Goal: Task Accomplishment & Management: Manage account settings

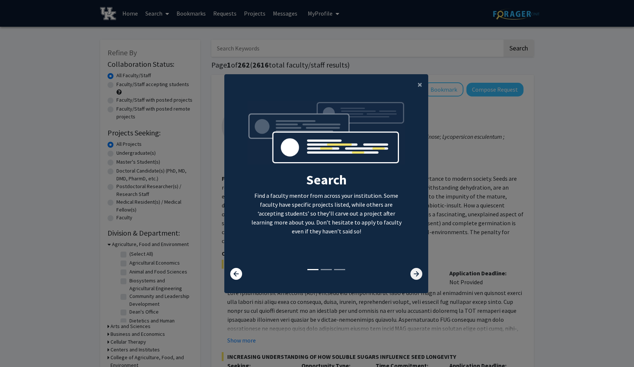
click at [417, 277] on icon at bounding box center [416, 274] width 12 height 12
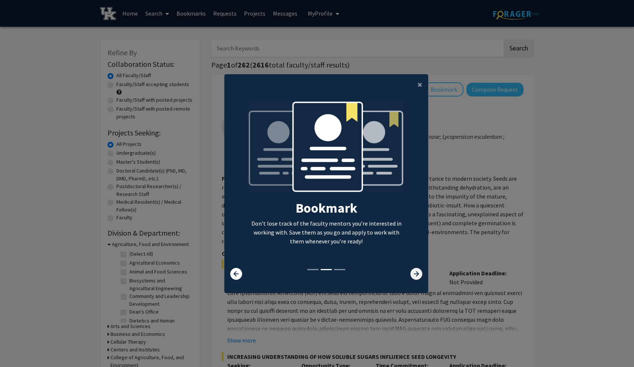
click at [417, 277] on icon at bounding box center [416, 274] width 12 height 12
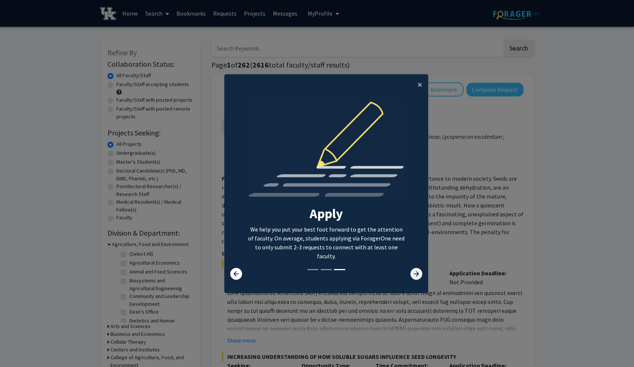
click at [417, 277] on icon at bounding box center [416, 274] width 12 height 12
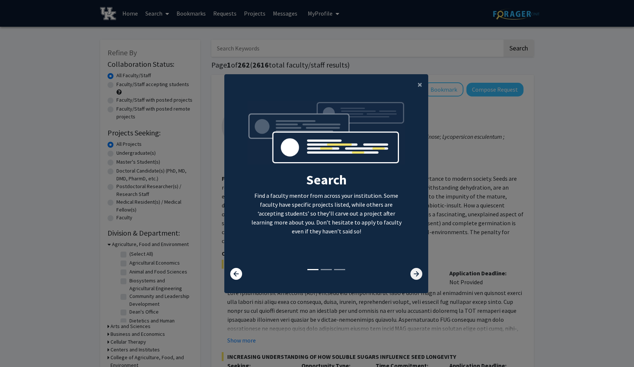
click at [417, 277] on icon at bounding box center [416, 274] width 12 height 12
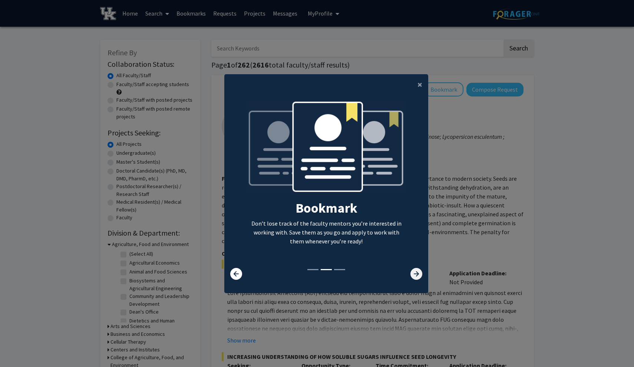
click at [417, 277] on icon at bounding box center [416, 274] width 12 height 12
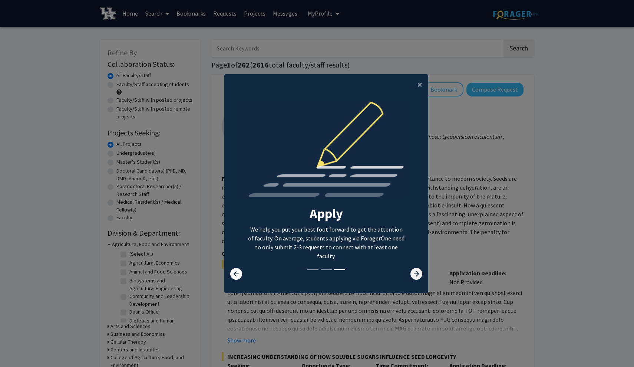
click at [417, 277] on icon at bounding box center [416, 274] width 12 height 12
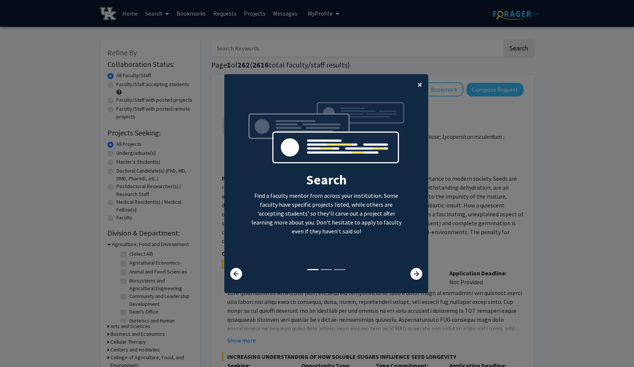
click at [420, 79] on span "×" at bounding box center [419, 84] width 5 height 11
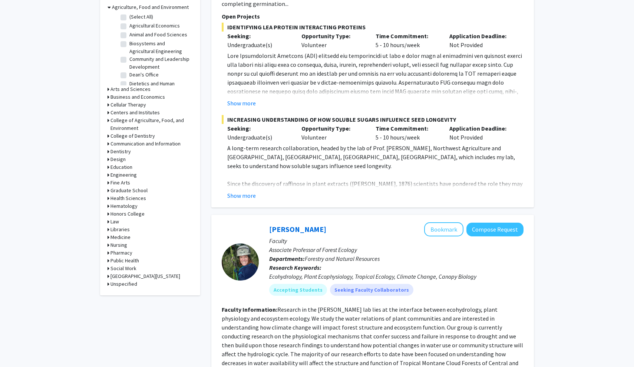
scroll to position [323, 0]
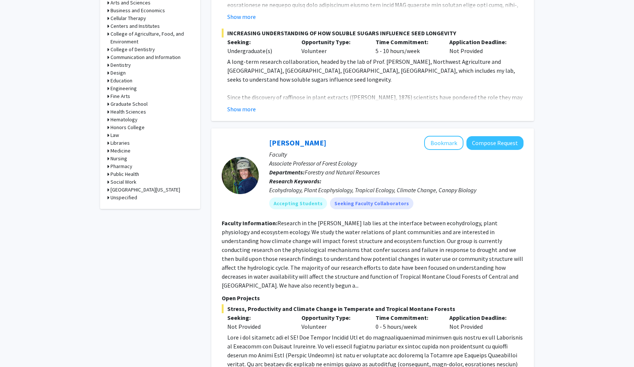
click at [132, 112] on h3 "Health Sciences" at bounding box center [128, 112] width 36 height 8
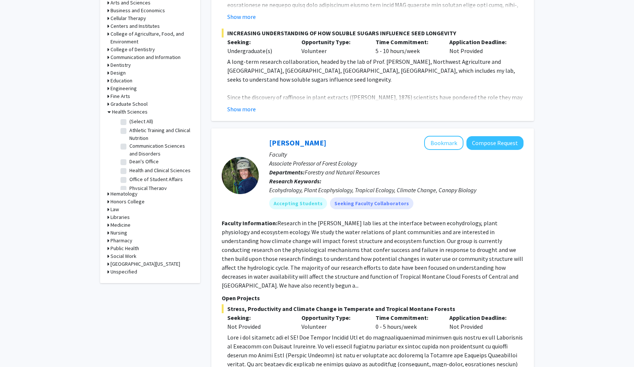
click at [129, 120] on label "(Select All)" at bounding box center [141, 122] width 24 height 8
click at [129, 120] on input "(Select All)" at bounding box center [131, 120] width 5 height 5
checkbox input "true"
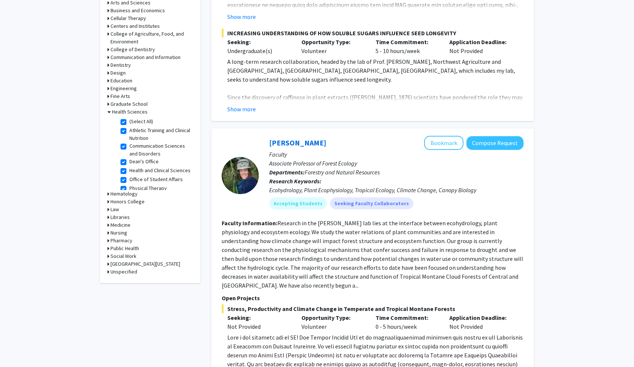
checkbox input "true"
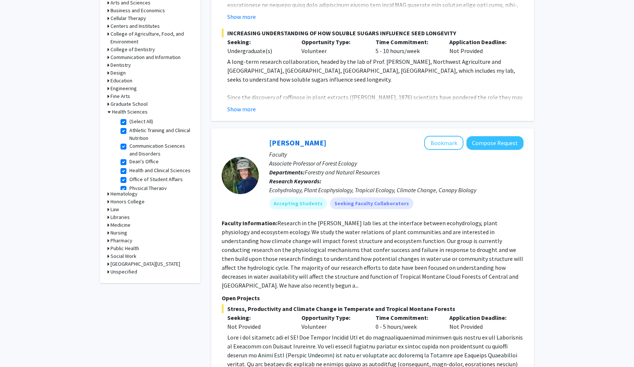
checkbox input "true"
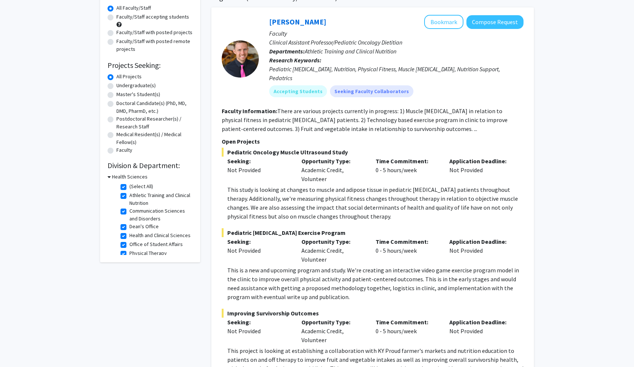
scroll to position [14, 0]
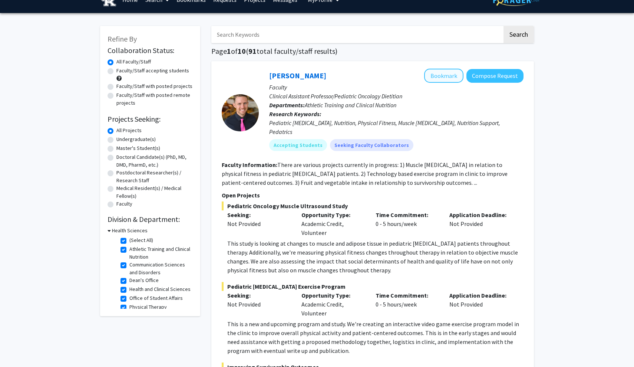
click at [455, 81] on button "Bookmark" at bounding box center [443, 76] width 39 height 14
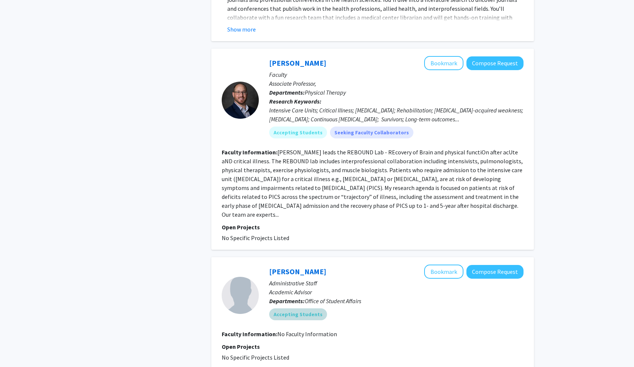
scroll to position [807, 0]
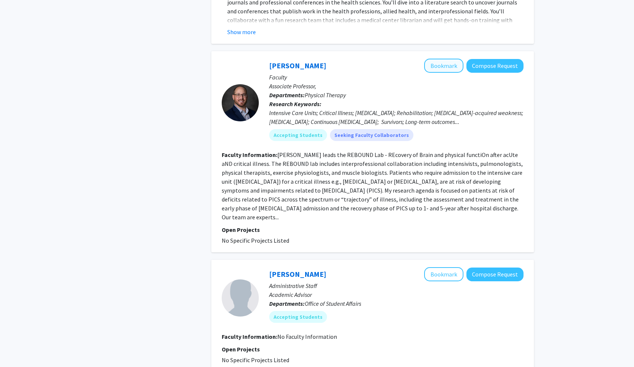
click at [433, 59] on button "Bookmark" at bounding box center [443, 66] width 39 height 14
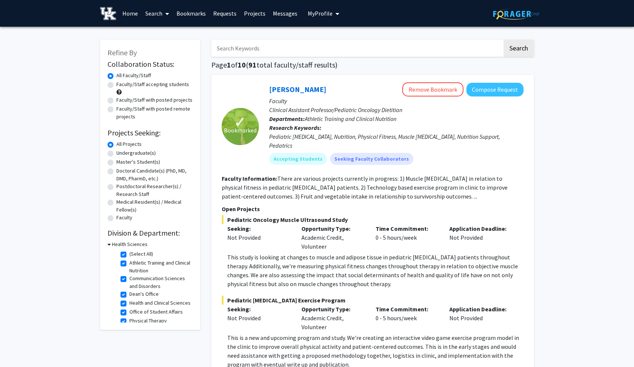
scroll to position [0, 0]
click at [498, 92] on button "Compose Request" at bounding box center [494, 90] width 57 height 14
click at [482, 92] on button "Compose Request" at bounding box center [494, 90] width 57 height 14
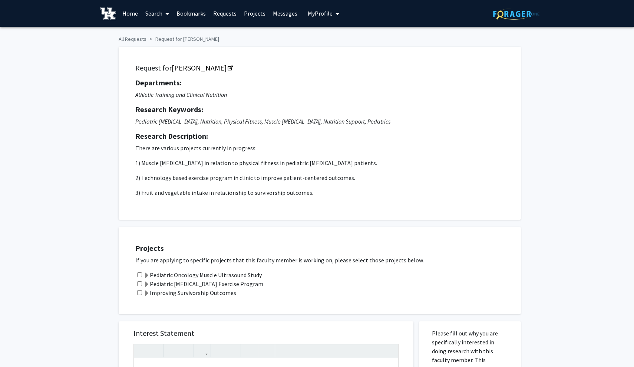
click at [139, 275] on input "checkbox" at bounding box center [139, 274] width 5 height 5
checkbox input "true"
click at [137, 286] on div "Pediatric [MEDICAL_DATA] Exercise Program" at bounding box center [324, 283] width 378 height 9
click at [139, 289] on div "Improving Survivorship Outcomes" at bounding box center [324, 292] width 378 height 9
click at [139, 297] on div "Improving Survivorship Outcomes" at bounding box center [324, 292] width 378 height 9
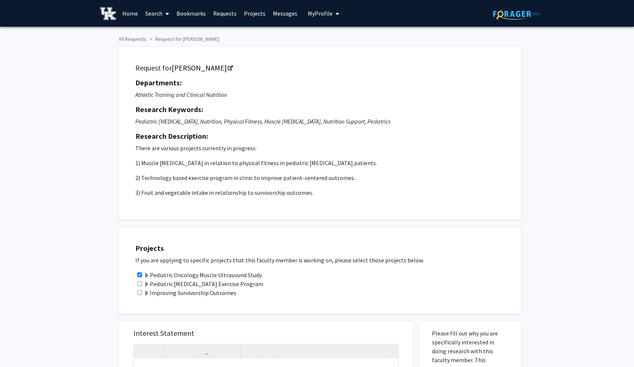
click at [139, 292] on input "checkbox" at bounding box center [139, 292] width 5 height 5
checkbox input "true"
click at [139, 284] on input "checkbox" at bounding box center [139, 283] width 5 height 5
checkbox input "true"
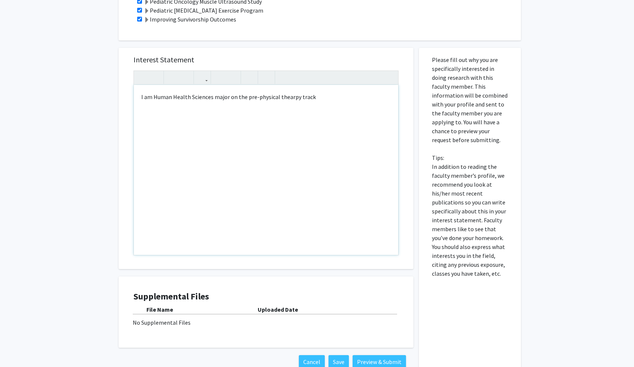
click at [153, 96] on div "I am Human Health Sciences major on the pre-physical thearpy track" at bounding box center [266, 170] width 264 height 170
click at [343, 101] on div "I am third year Human Health Sciences major on the pre-physical thearpy track" at bounding box center [266, 170] width 264 height 170
type textarea "I am third year Human Health Sciences major on the pre-physical thearpy track.&…"
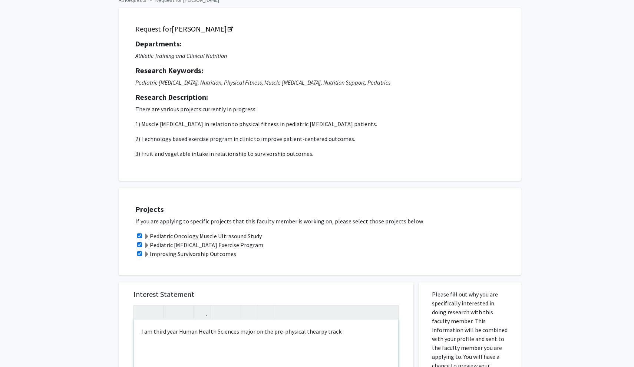
scroll to position [12, 0]
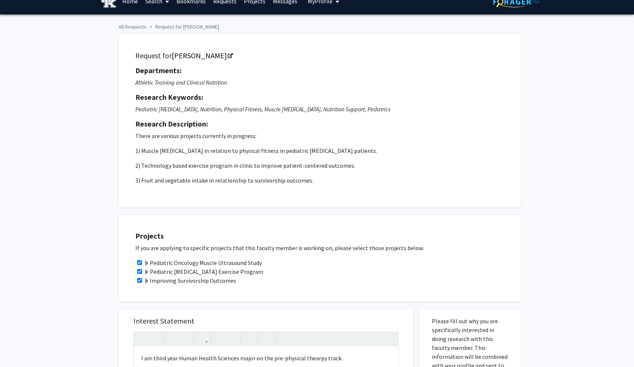
click at [204, 227] on div "Projects If you are applying to specific projects that this faculty member is w…" at bounding box center [324, 258] width 393 height 68
drag, startPoint x: 241, startPoint y: 283, endPoint x: 122, endPoint y: 61, distance: 251.5
click at [122, 61] on div "All Requests Request for [PERSON_NAME] Request for [PERSON_NAME] Departments: A…" at bounding box center [317, 328] width 408 height 617
copy div "Request for [PERSON_NAME] Departments: Athletic Training and Clinical Nutrition…"
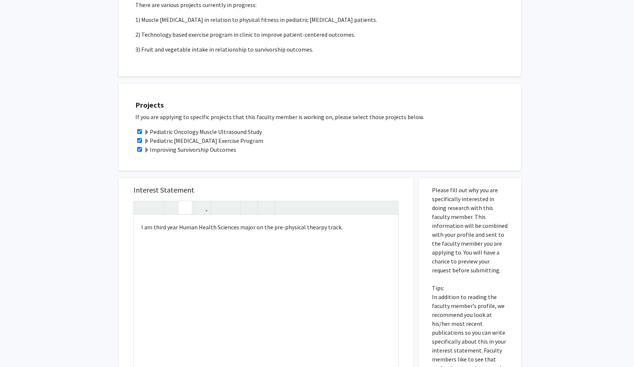
scroll to position [158, 0]
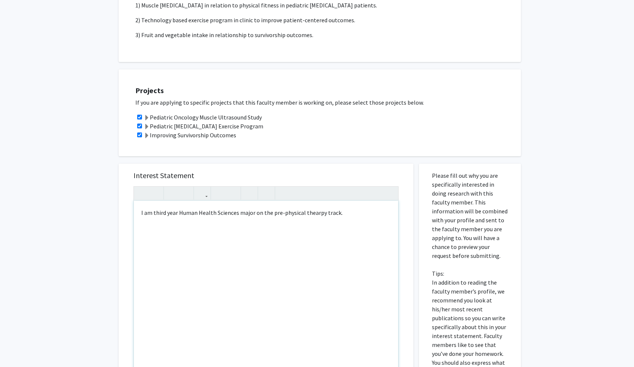
click at [257, 205] on div "I am third year Human Health Sciences major on the pre-physical thearpy track." at bounding box center [266, 286] width 264 height 170
click at [257, 213] on div "I am third year Human Health Sciences major on the pre-physical thearpy track." at bounding box center [266, 286] width 264 height 170
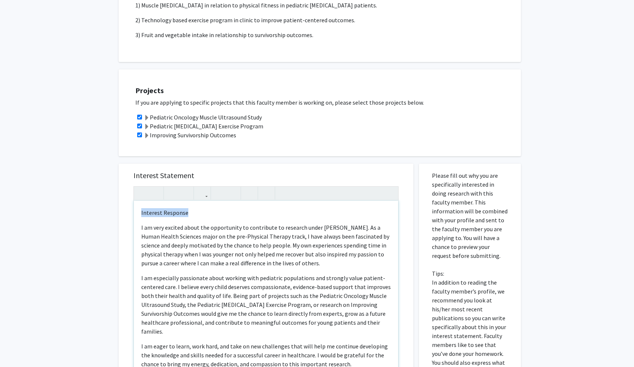
drag, startPoint x: 190, startPoint y: 217, endPoint x: 140, endPoint y: 217, distance: 50.1
click at [140, 217] on div "Interest Response I am very excited about the opportunity to contribute to rese…" at bounding box center [266, 286] width 264 height 170
type textarea "<p><span style="font-size: 1rem;">I am very excited about the opportunity to co…"
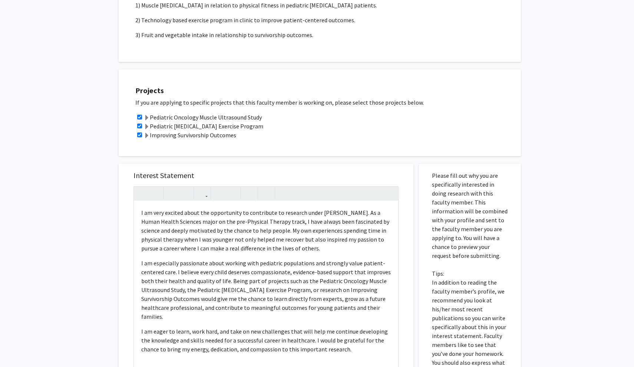
click at [395, 110] on div "Projects If you are applying to specific projects that this faculty member is w…" at bounding box center [324, 113] width 393 height 68
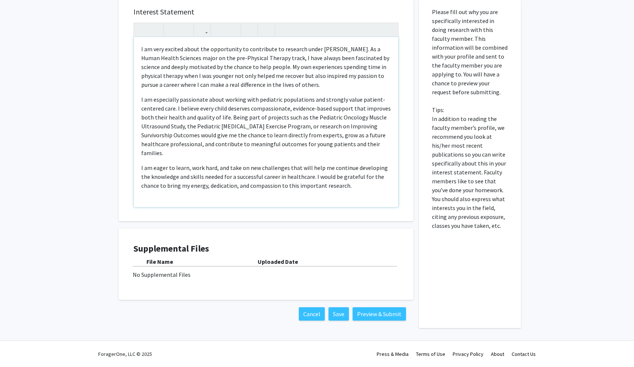
scroll to position [322, 0]
click at [281, 181] on p "I am eager to learn, work hard, and take on new challenges that will help me co…" at bounding box center [266, 176] width 250 height 27
click at [237, 257] on div "File Name" at bounding box center [201, 261] width 111 height 9
click at [172, 277] on div "No Supplemental Files" at bounding box center [266, 274] width 267 height 9
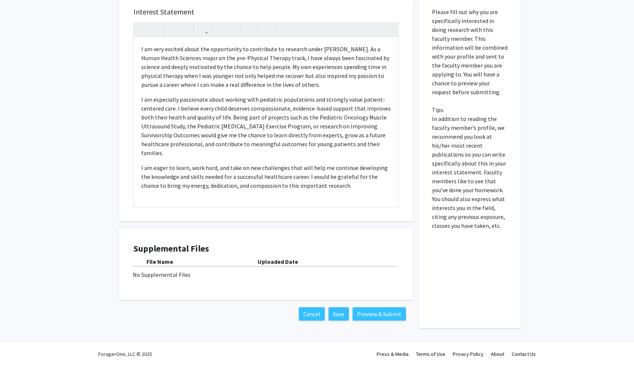
click at [257, 221] on div "Interest Statement I am very excited about the opportunity to contribute to res…" at bounding box center [266, 110] width 280 height 221
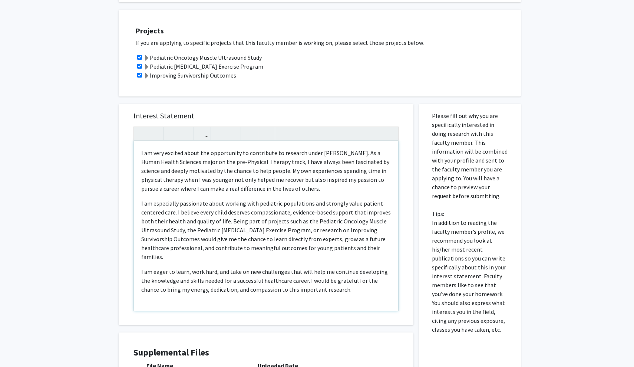
scroll to position [216, 0]
click at [331, 88] on div "Projects If you are applying to specific projects that this faculty member is w…" at bounding box center [324, 54] width 393 height 68
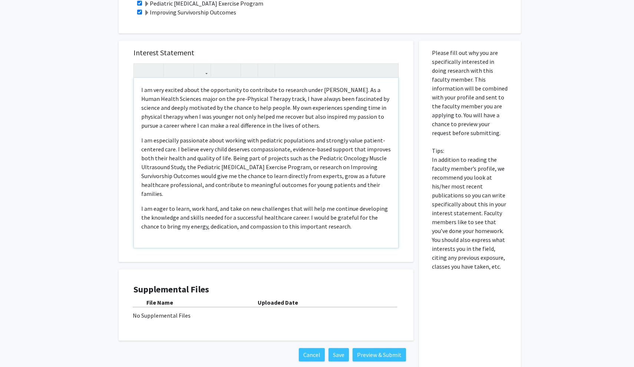
scroll to position [280, 0]
click at [516, 249] on div "Please fill out why you are specifically interested in doing research with this…" at bounding box center [470, 205] width 102 height 328
click at [485, 270] on p "Please fill out why you are specifically interested in doing research with this…" at bounding box center [470, 160] width 76 height 222
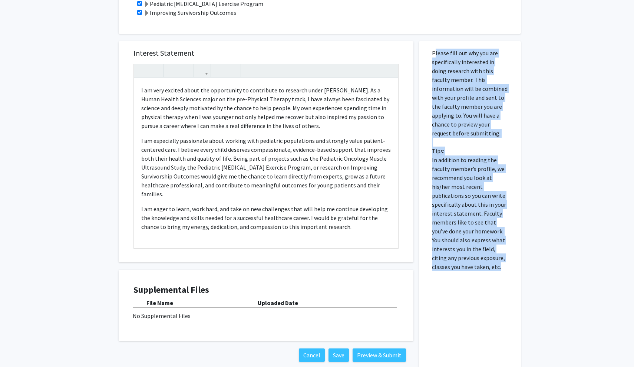
drag, startPoint x: 485, startPoint y: 270, endPoint x: 432, endPoint y: 56, distance: 220.5
click at [432, 56] on div "Please fill out why you are specifically interested in doing research with this…" at bounding box center [470, 205] width 91 height 328
copy p "Please fill out why you are specifically interested in doing research with this…"
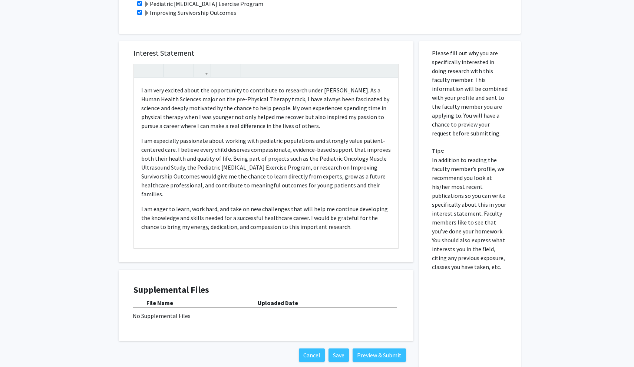
click at [586, 158] on div "All Requests Request for [PERSON_NAME] Request for [PERSON_NAME] Departments: A…" at bounding box center [317, 66] width 634 height 639
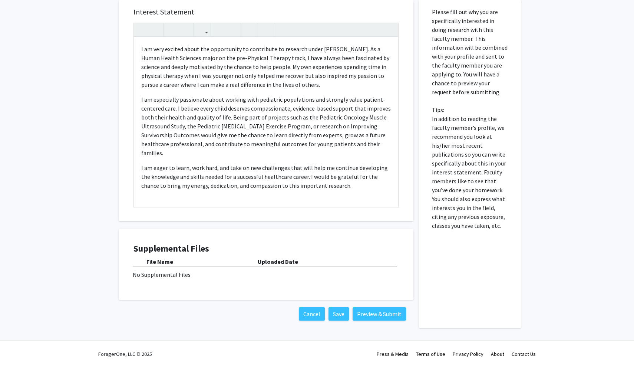
scroll to position [322, 0]
click at [375, 310] on button "Preview & Submit" at bounding box center [379, 313] width 53 height 13
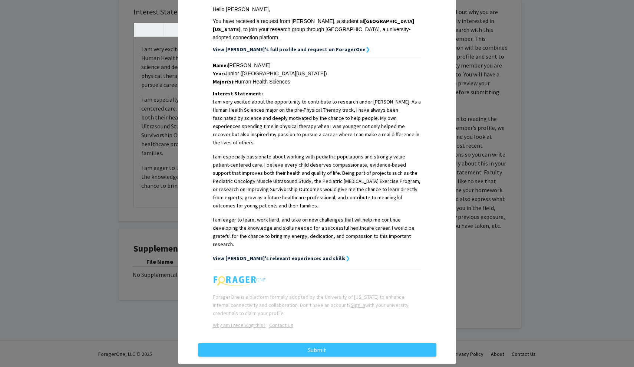
scroll to position [112, 0]
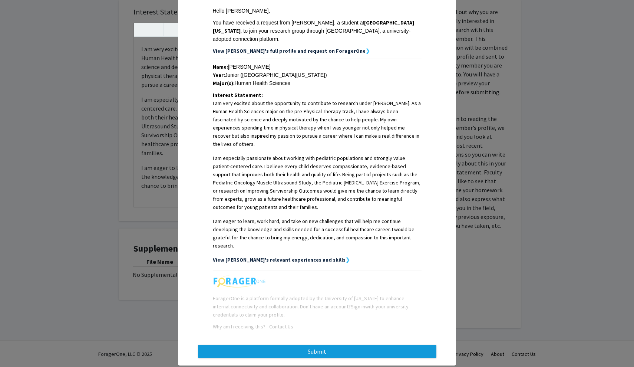
click at [348, 344] on button "Submit" at bounding box center [317, 350] width 238 height 13
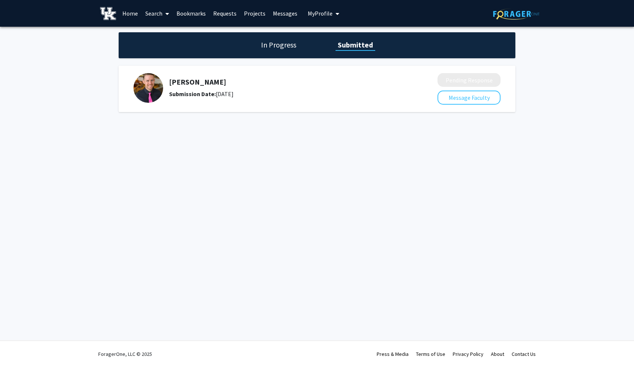
click at [284, 51] on div "In Progress Submitted" at bounding box center [317, 45] width 397 height 26
click at [193, 14] on link "Bookmarks" at bounding box center [191, 13] width 37 height 26
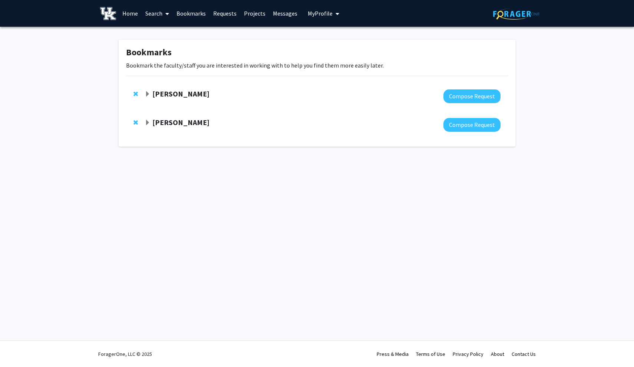
click at [155, 127] on strong "[PERSON_NAME]" at bounding box center [180, 122] width 57 height 9
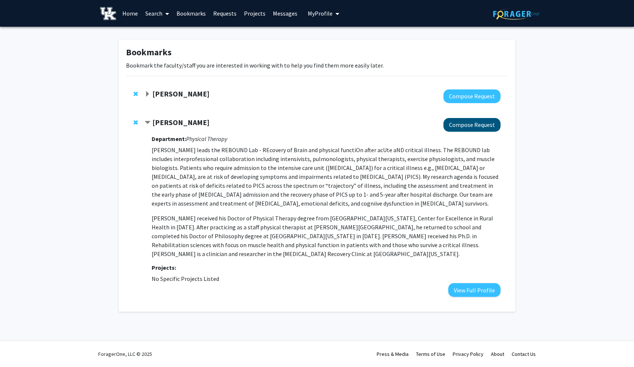
click at [474, 129] on button "Compose Request" at bounding box center [471, 125] width 57 height 14
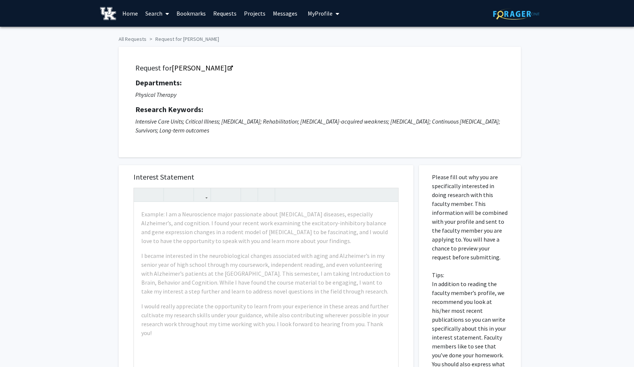
click at [344, 122] on p "Intensive Care Units; Critical Illness; [MEDICAL_DATA]; Rehabilitation; [MEDICA…" at bounding box center [319, 126] width 369 height 18
drag, startPoint x: 318, startPoint y: 134, endPoint x: 118, endPoint y: 52, distance: 216.8
click at [118, 52] on div "Request for [PERSON_NAME] Departments: Physical Therapy Research Keywords: Inte…" at bounding box center [317, 98] width 408 height 118
copy div "Request for [PERSON_NAME] Departments: Physical Therapy Research Keywords: Inte…"
click at [295, 71] on h5 "Request for [PERSON_NAME]" at bounding box center [319, 67] width 369 height 9
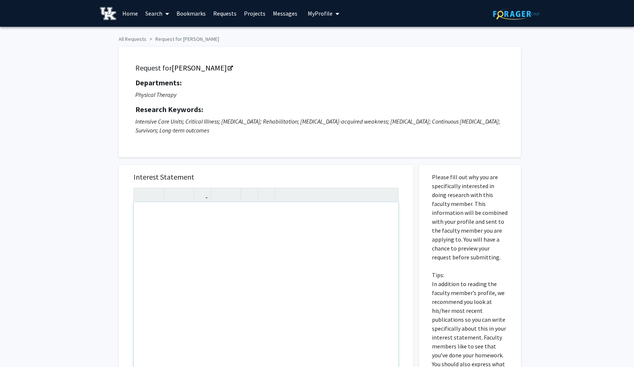
click at [247, 254] on div "Note to users with screen readers: Please press Alt+0 or Option+0 to deactivate…" at bounding box center [266, 287] width 264 height 170
paste div "Note to users with screen readers: Please press Alt+0 or Option+0 to deactivate…"
type textarea "<p>I am very interested in working with [PERSON_NAME] because of my passion for…"
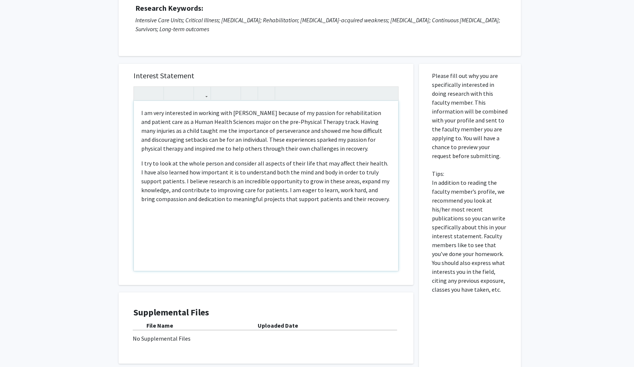
scroll to position [102, 0]
click at [299, 297] on div "Supplemental Files File Name Uploaded Date No Supplemental Files" at bounding box center [266, 326] width 295 height 71
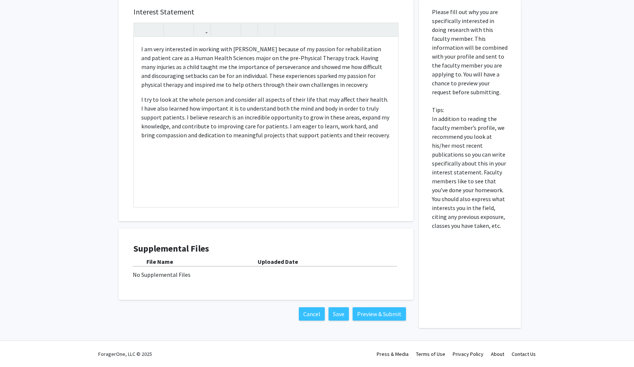
scroll to position [166, 0]
click at [310, 270] on div "File Name Uploaded Date No Supplemental Files" at bounding box center [265, 268] width 265 height 22
click at [391, 313] on button "Preview & Submit" at bounding box center [379, 313] width 53 height 13
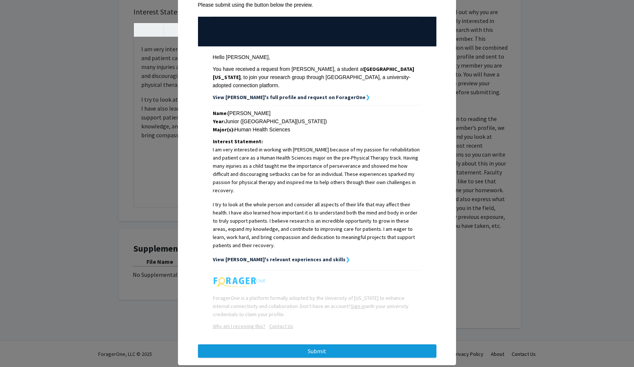
scroll to position [65, 0]
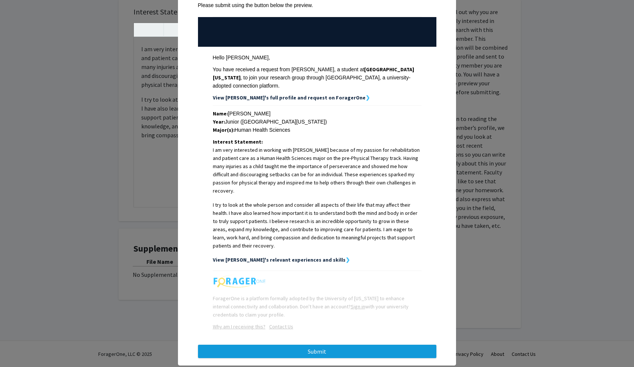
click at [347, 344] on button "Submit" at bounding box center [317, 350] width 238 height 13
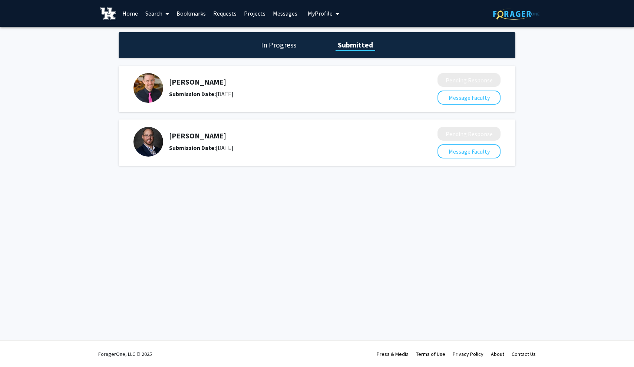
click at [272, 47] on h1 "In Progress" at bounding box center [279, 45] width 40 height 10
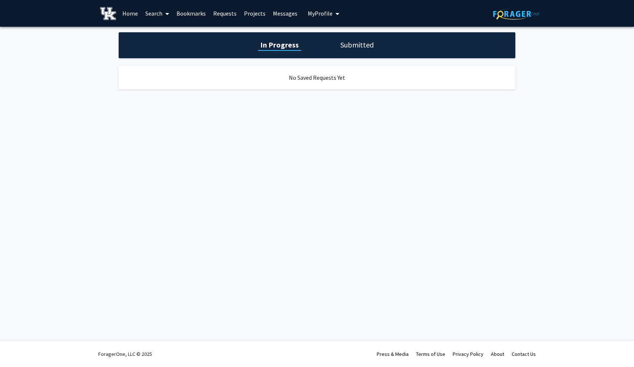
click at [272, 47] on h1 "In Progress" at bounding box center [279, 45] width 43 height 10
click at [372, 61] on div "In Progress Submitted No Saved Requests Yet" at bounding box center [317, 68] width 634 height 83
click at [353, 53] on div "In Progress Submitted" at bounding box center [317, 45] width 397 height 26
click at [351, 42] on h1 "Submitted" at bounding box center [357, 45] width 38 height 10
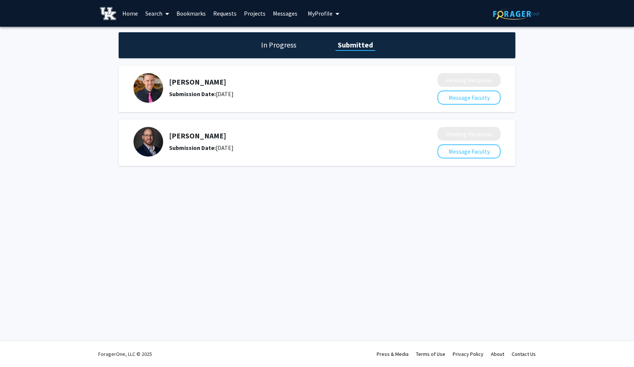
click at [217, 10] on link "Requests" at bounding box center [224, 13] width 31 height 26
click at [258, 13] on link "Projects" at bounding box center [254, 13] width 29 height 26
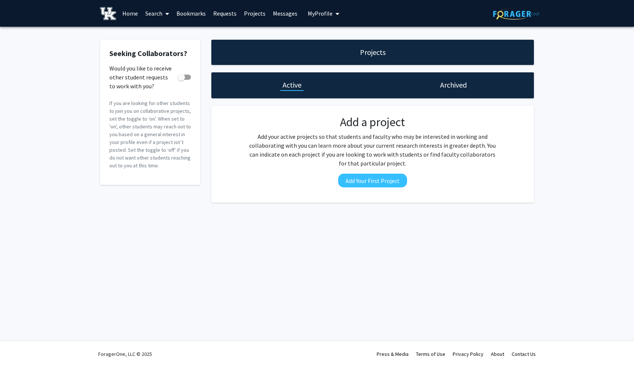
click at [318, 11] on span "My Profile" at bounding box center [320, 13] width 25 height 7
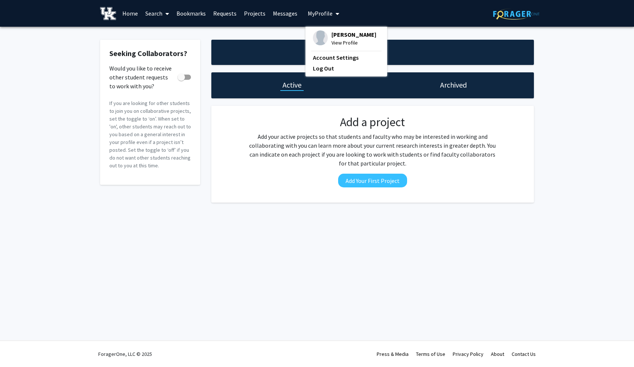
click at [331, 37] on span "[PERSON_NAME]" at bounding box center [353, 34] width 45 height 8
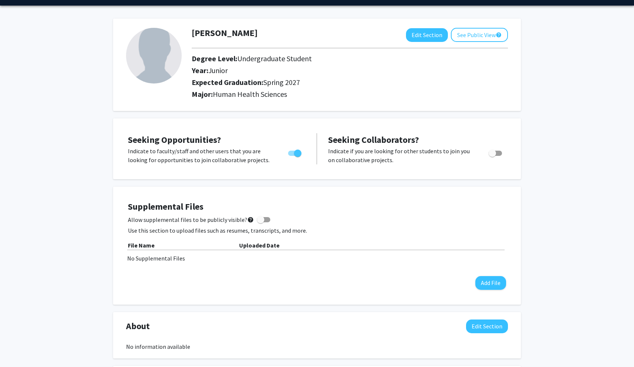
scroll to position [23, 0]
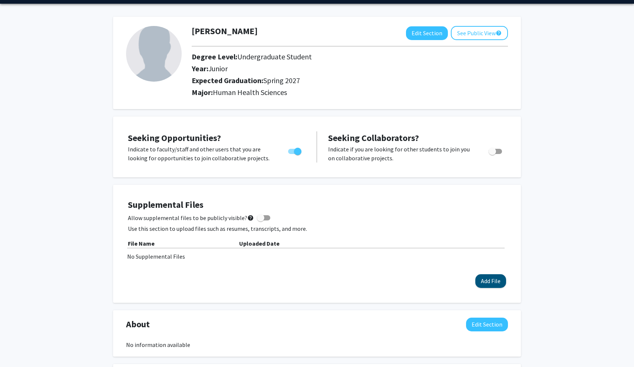
click at [488, 277] on button "Add File" at bounding box center [490, 281] width 31 height 14
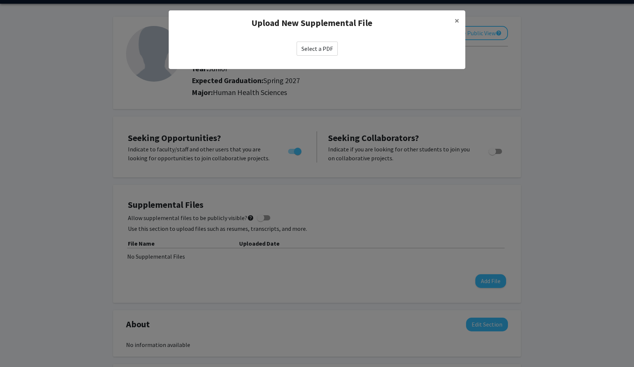
click at [318, 46] on label "Select a PDF" at bounding box center [317, 49] width 41 height 14
click at [0, 0] on input "Select a PDF" at bounding box center [0, 0] width 0 height 0
click at [459, 22] on span "×" at bounding box center [457, 20] width 5 height 11
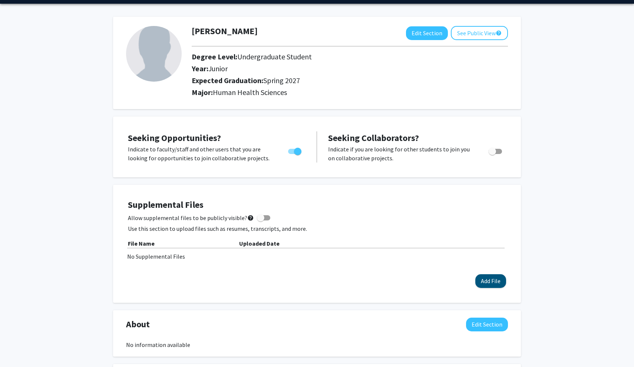
click at [489, 278] on button "Add File" at bounding box center [490, 281] width 31 height 14
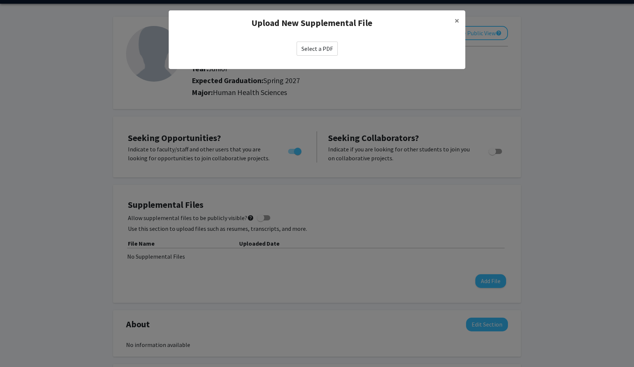
click at [312, 50] on label "Select a PDF" at bounding box center [317, 49] width 41 height 14
click at [0, 0] on input "Select a PDF" at bounding box center [0, 0] width 0 height 0
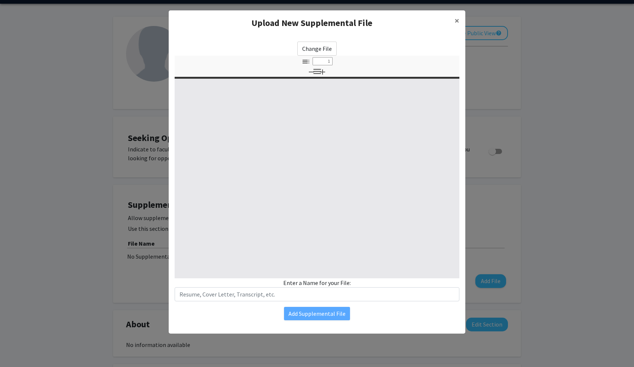
select select "custom"
type input "0"
select select "custom"
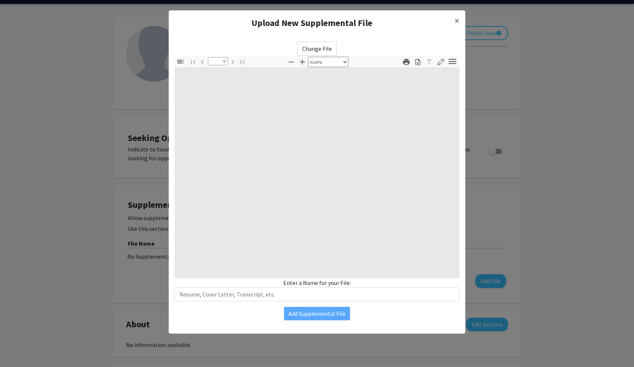
type input "1"
select select "auto"
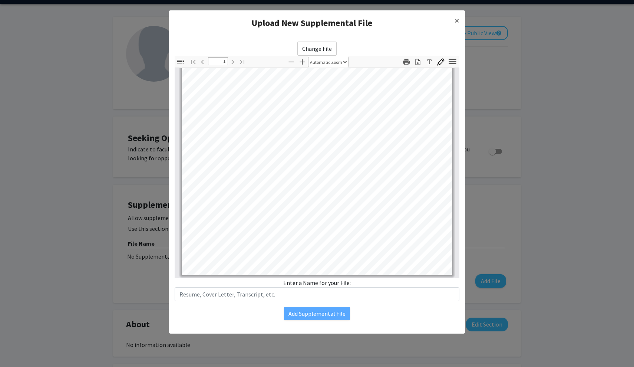
scroll to position [148, 0]
click at [274, 298] on input "text" at bounding box center [317, 294] width 285 height 14
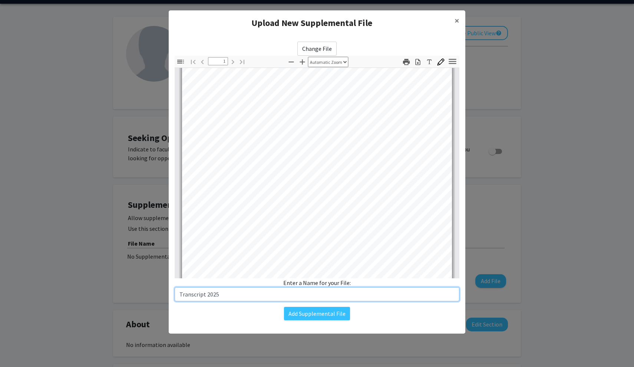
scroll to position [98, 0]
type input "Transcript 2025"
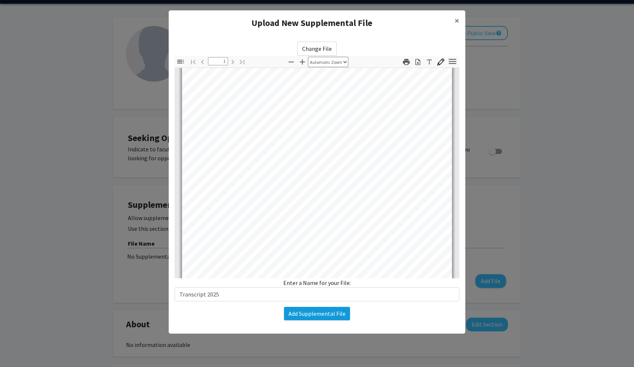
click at [316, 311] on button "Add Supplemental File" at bounding box center [317, 313] width 66 height 13
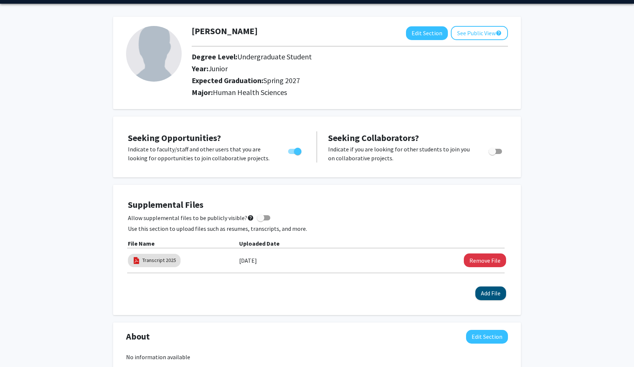
click at [496, 294] on button "Add File" at bounding box center [490, 293] width 31 height 14
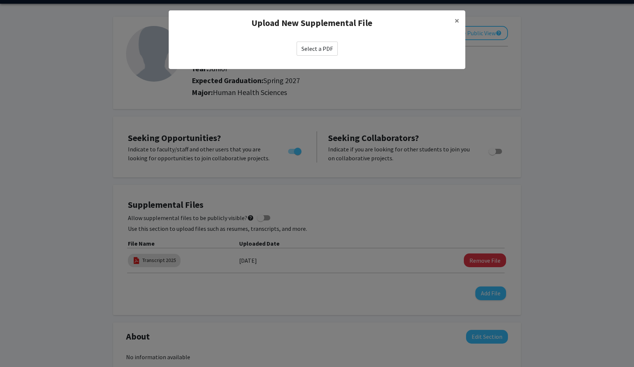
click at [320, 52] on label "Select a PDF" at bounding box center [317, 49] width 41 height 14
click at [0, 0] on input "Select a PDF" at bounding box center [0, 0] width 0 height 0
click at [308, 44] on label "Select a PDF" at bounding box center [317, 49] width 41 height 14
click at [0, 0] on input "Select a PDF" at bounding box center [0, 0] width 0 height 0
select select "custom"
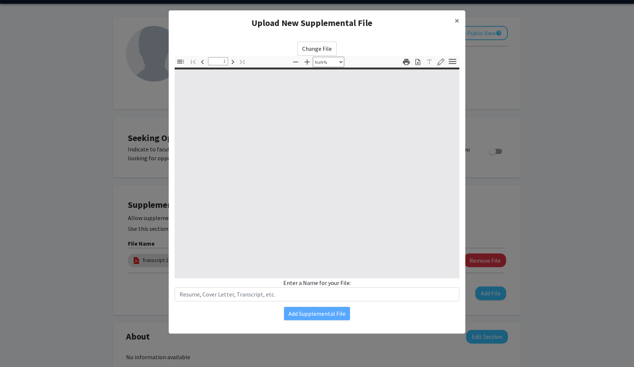
type input "0"
select select "custom"
type input "1"
select select "auto"
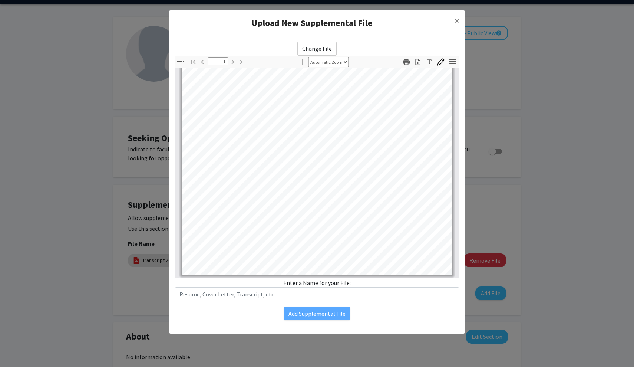
scroll to position [146, 0]
click at [233, 301] on div "Change File Thumbnails Document Outline Attachments Layers Current Outline Item…" at bounding box center [317, 181] width 297 height 290
click at [233, 297] on input "text" at bounding box center [317, 294] width 285 height 14
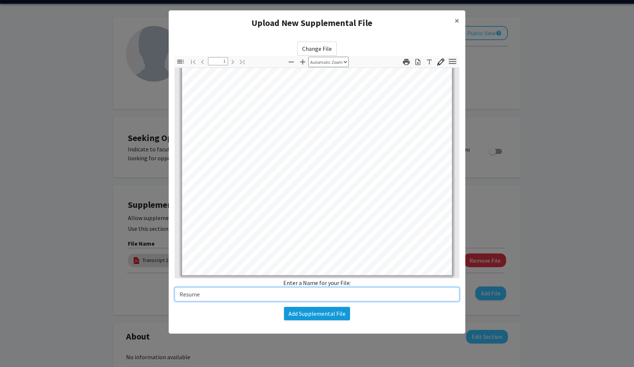
type input "Resume"
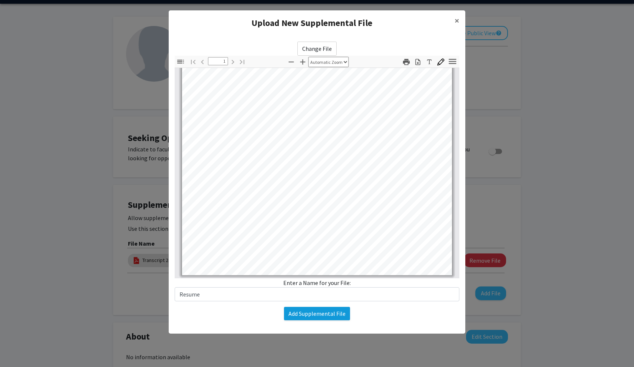
click at [311, 311] on button "Add Supplemental File" at bounding box center [317, 313] width 66 height 13
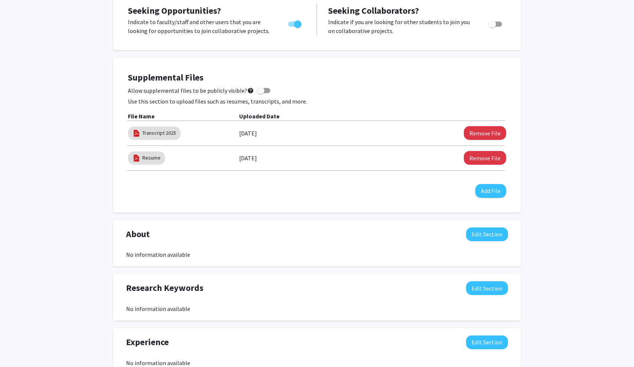
scroll to position [151, 0]
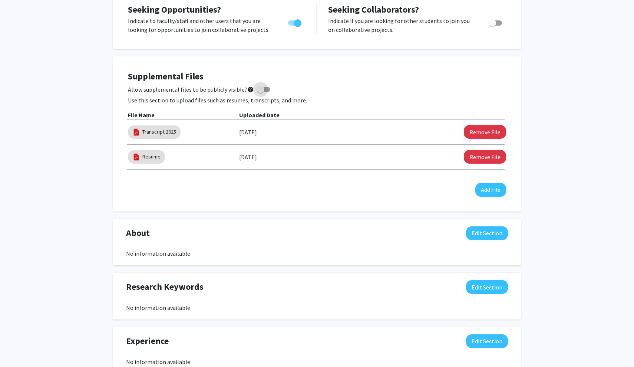
click at [257, 89] on span at bounding box center [260, 89] width 7 height 7
click at [260, 92] on input "Allow supplemental files to be publicly visible? help" at bounding box center [260, 92] width 0 height 0
checkbox input "true"
click at [328, 79] on h4 "Supplemental Files" at bounding box center [317, 76] width 378 height 11
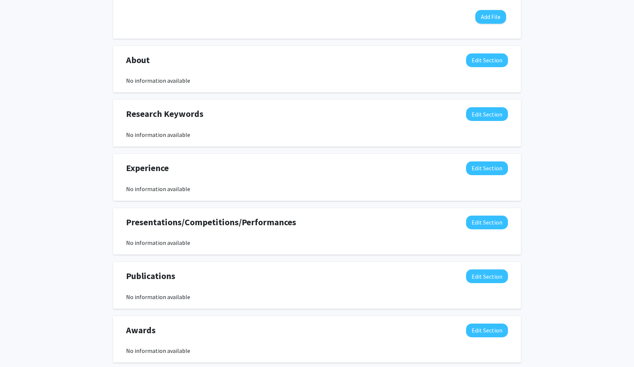
scroll to position [331, 0]
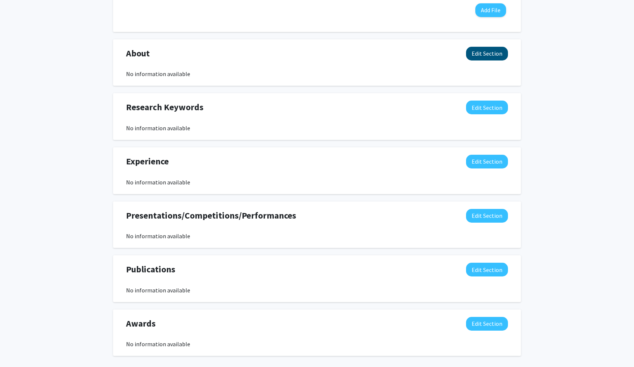
click at [507, 51] on button "Edit Section" at bounding box center [487, 54] width 42 height 14
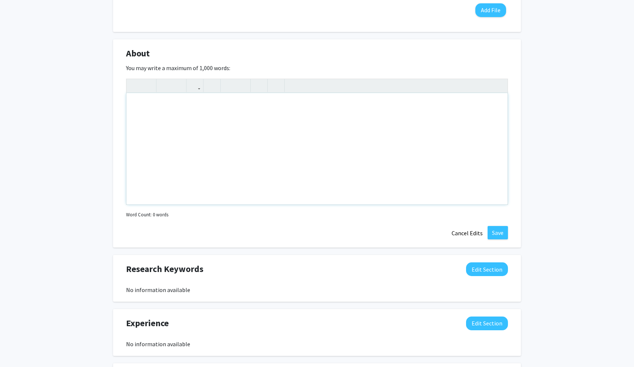
click at [247, 156] on div "Note to users with screen readers: Please deactivate our accessibility plugin f…" at bounding box center [316, 148] width 381 height 111
paste div "Note to users with screen readers: Please deactivate our accessibility plugin f…"
type textarea "<p>I am a Human Health Sciences major on the pre-Physical Therapy track with a …"
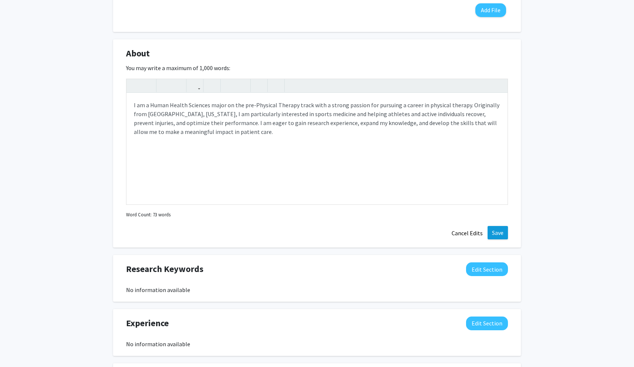
click at [492, 237] on button "Save" at bounding box center [498, 232] width 20 height 13
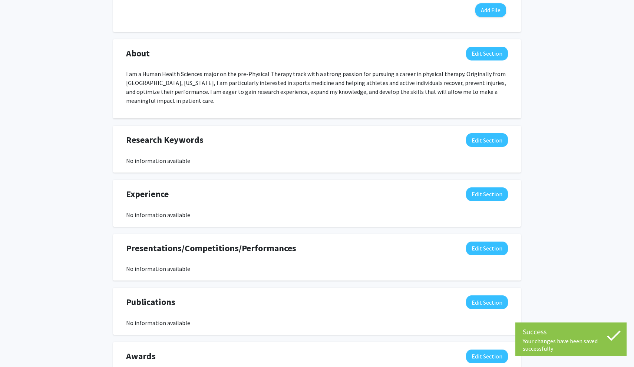
click at [226, 157] on div "No information available" at bounding box center [317, 160] width 382 height 9
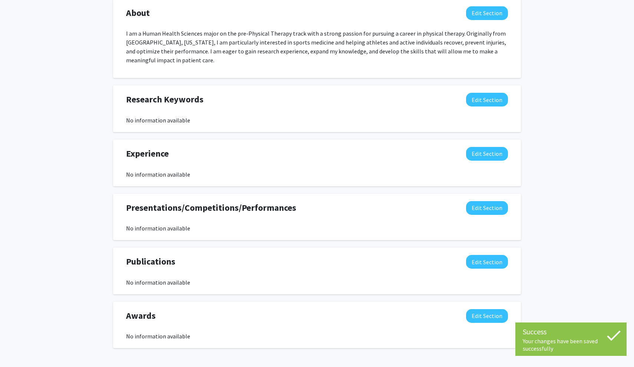
scroll to position [372, 0]
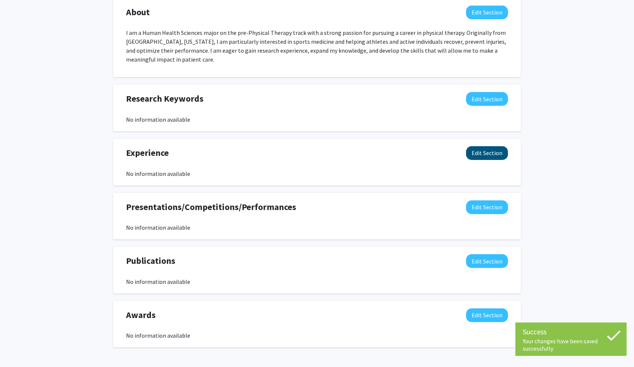
click at [486, 148] on button "Edit Section" at bounding box center [487, 153] width 42 height 14
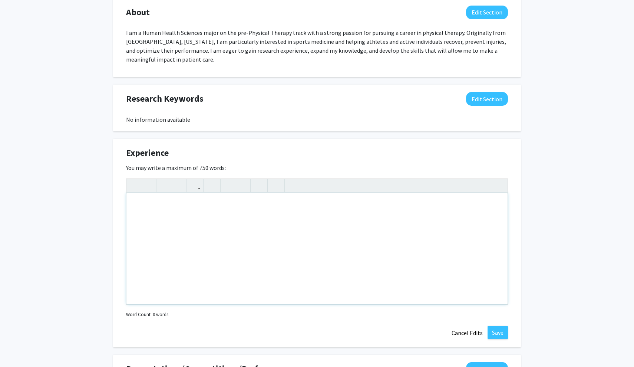
click at [288, 220] on div "Note to users with screen readers: Please deactivate our accessibility plugin f…" at bounding box center [316, 248] width 381 height 111
paste div "Note to users with screen readers: Please deactivate our accessibility plugin f…"
type textarea "<p>I have gained a variety of experiences that have helped me grow as a future …"
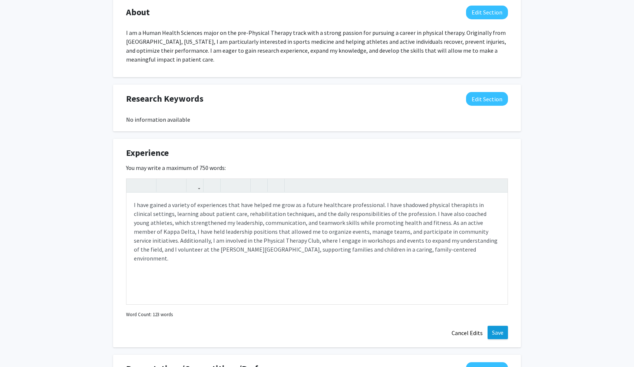
click at [502, 335] on button "Save" at bounding box center [498, 332] width 20 height 13
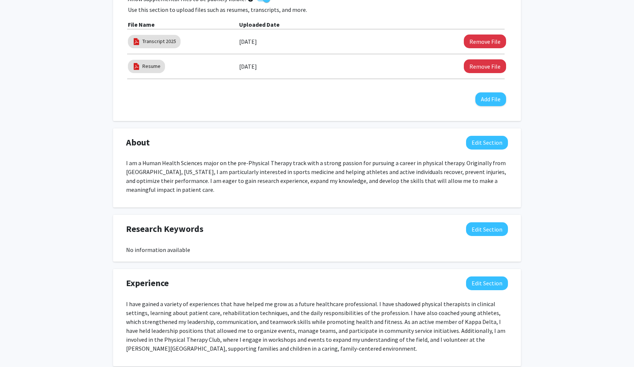
scroll to position [243, 0]
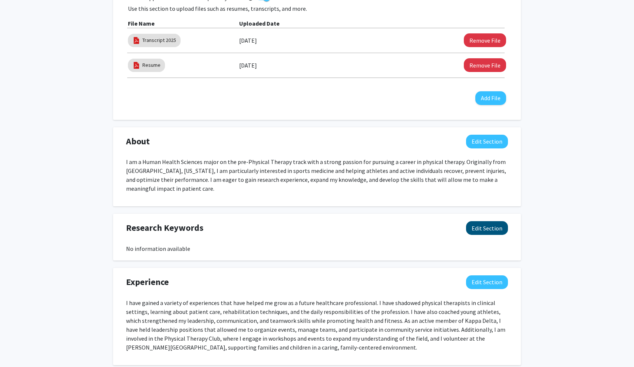
click at [480, 224] on button "Edit Section" at bounding box center [487, 228] width 42 height 14
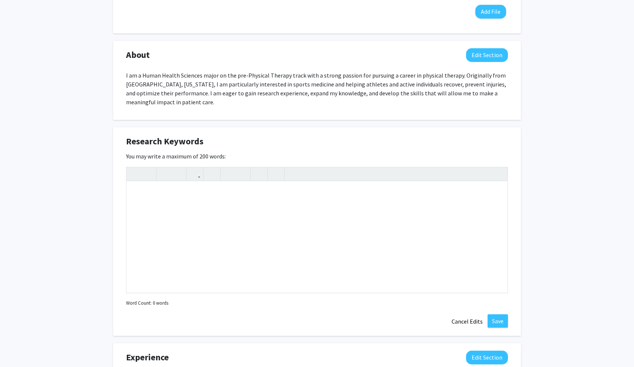
scroll to position [334, 0]
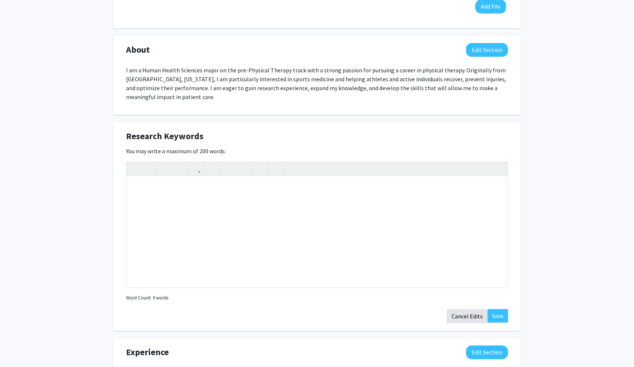
click at [466, 322] on button "Cancel Edits" at bounding box center [467, 316] width 41 height 14
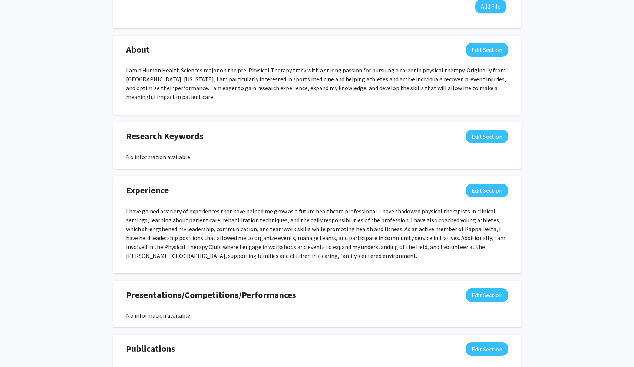
click at [552, 156] on div "[PERSON_NAME] Edit Section See Public View help Degree Level: Undergraduate Stu…" at bounding box center [317, 75] width 634 height 767
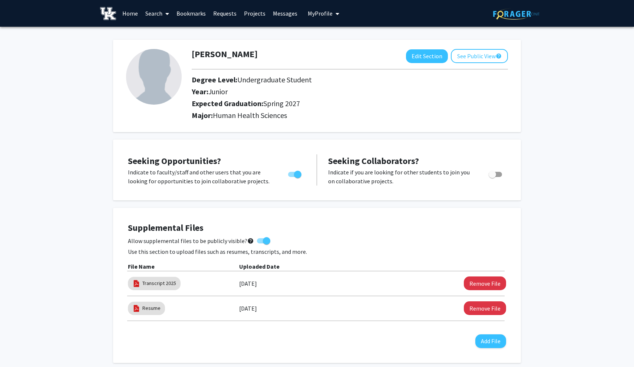
scroll to position [0, 0]
click at [174, 77] on img at bounding box center [154, 77] width 56 height 56
click at [418, 57] on button "Edit Section" at bounding box center [427, 56] width 42 height 14
select select "junior"
select select "37: spring_2027"
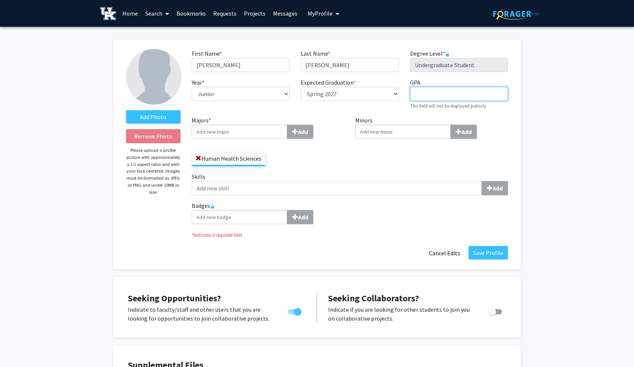
click at [431, 98] on input "GPA required" at bounding box center [459, 94] width 98 height 14
type input "3.7"
click at [258, 132] on input "Majors * Add" at bounding box center [240, 132] width 96 height 14
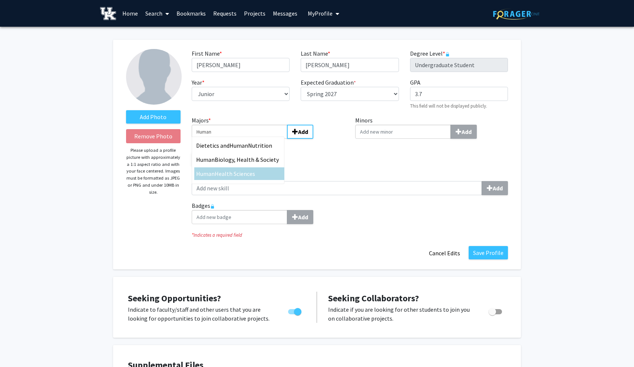
click at [207, 180] on div "Human Health Sciences" at bounding box center [239, 173] width 90 height 13
click at [207, 139] on input "Human" at bounding box center [240, 132] width 96 height 14
type input "Human Health Sciences"
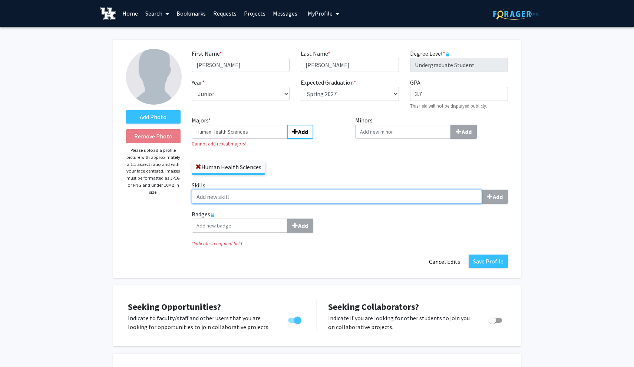
click at [279, 195] on input "Skills Add" at bounding box center [337, 196] width 290 height 14
paste input "Leadership, communication, coaching, patient care, organization."
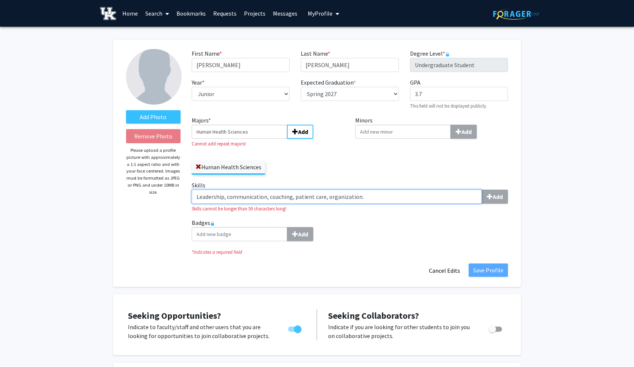
drag, startPoint x: 291, startPoint y: 198, endPoint x: 269, endPoint y: 197, distance: 21.9
click at [269, 198] on input "Leadership, communication, coaching, patient care, organization." at bounding box center [337, 196] width 290 height 14
type input "Leadership, communication, problem solving, patient care, organization."
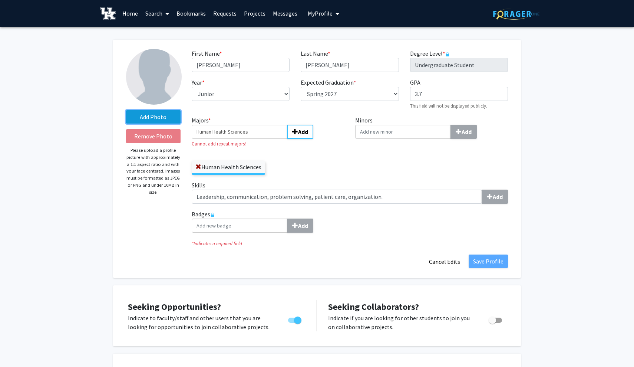
click at [139, 118] on label "Add Photo" at bounding box center [153, 116] width 55 height 13
click at [0, 0] on input "Add Photo" at bounding box center [0, 0] width 0 height 0
click at [165, 120] on label "Add Photo" at bounding box center [153, 116] width 55 height 13
click at [0, 0] on input "Add Photo" at bounding box center [0, 0] width 0 height 0
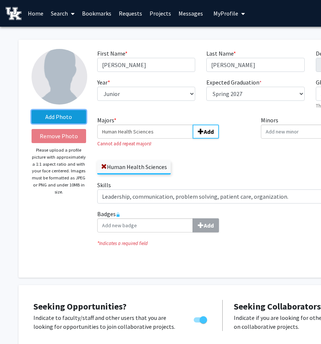
click at [66, 118] on label "Add Photo" at bounding box center [59, 116] width 55 height 13
click at [0, 0] on input "Add Photo" at bounding box center [0, 0] width 0 height 0
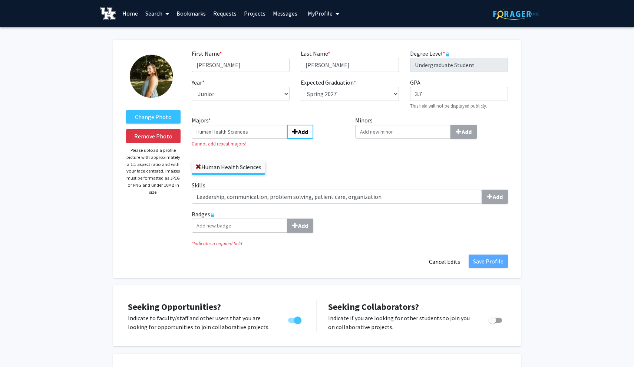
click at [222, 248] on fg-title-edit "First Name * required [PERSON_NAME] Last Name * required [PERSON_NAME] Degree L…" at bounding box center [350, 158] width 316 height 219
click at [278, 139] on input "Human Health Sciences" at bounding box center [240, 132] width 96 height 14
click at [298, 157] on div "Human Health Sciences" at bounding box center [268, 164] width 153 height 22
click at [292, 130] on span "submit" at bounding box center [295, 132] width 6 height 6
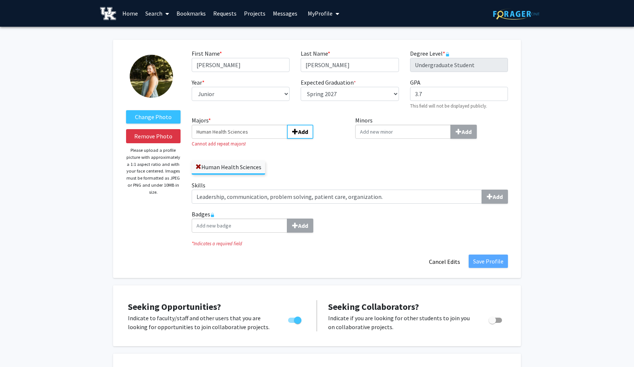
click at [312, 171] on div "Human Health Sciences" at bounding box center [268, 164] width 153 height 22
click at [274, 171] on div "Human Health Sciences" at bounding box center [268, 164] width 153 height 22
click at [405, 228] on div "Add" at bounding box center [350, 225] width 316 height 14
click at [254, 245] on icon "* Indicates a required field" at bounding box center [350, 243] width 316 height 7
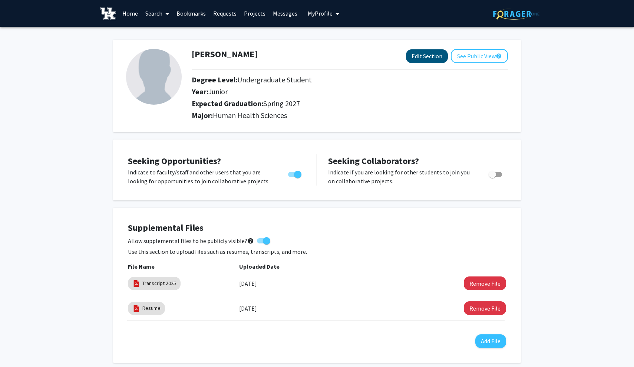
click at [423, 61] on button "Edit Section" at bounding box center [427, 56] width 42 height 14
select select "junior"
select select "37: spring_2027"
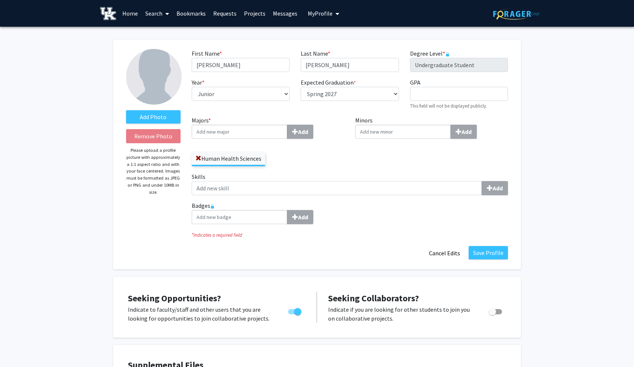
click at [228, 130] on input "Majors * Add" at bounding box center [240, 132] width 96 height 14
click at [164, 117] on label "Add Photo" at bounding box center [153, 116] width 55 height 13
click at [0, 0] on input "Add Photo" at bounding box center [0, 0] width 0 height 0
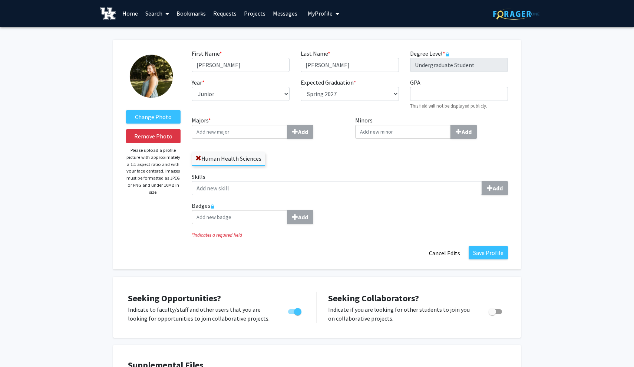
click at [454, 86] on div "GPA required This field will not be displayed publicly." at bounding box center [459, 94] width 109 height 32
click at [453, 94] on input "GPA required" at bounding box center [459, 94] width 98 height 14
type input "3.7"
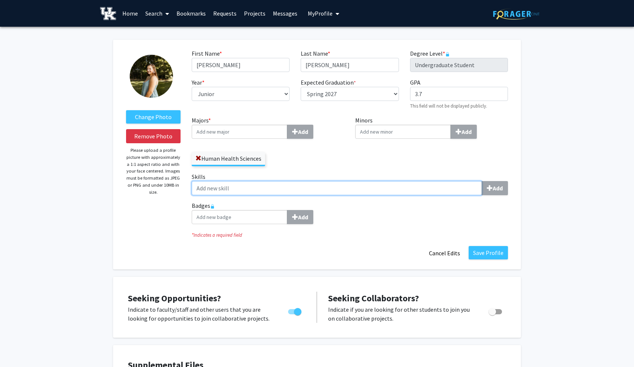
click at [263, 192] on input "Skills Add" at bounding box center [337, 188] width 290 height 14
paste input "Leadership, communication, coaching, patient care, organization."
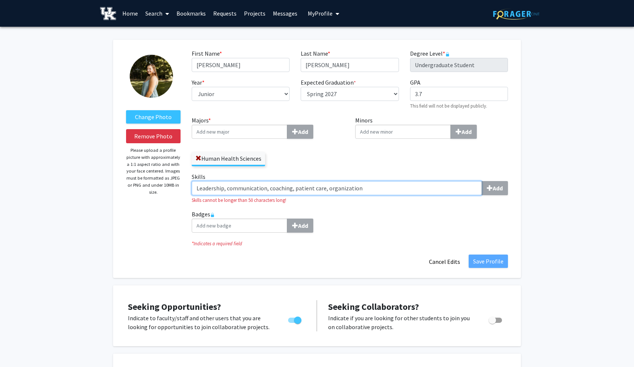
click at [289, 190] on input "Leadership, communication, coaching, patient care, organization" at bounding box center [337, 188] width 290 height 14
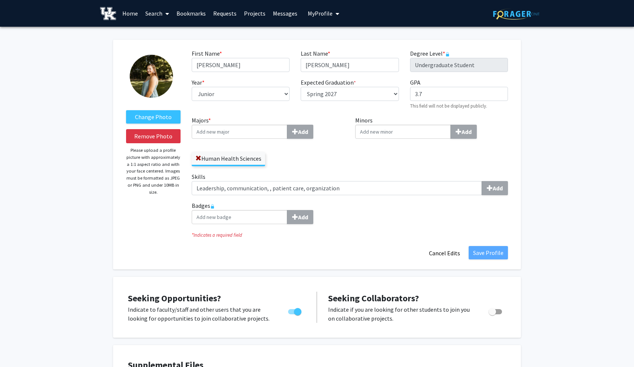
click at [430, 0] on div "Skip navigation Home Search Bookmarks Requests Projects Messages My Profile Mad…" at bounding box center [317, 13] width 445 height 27
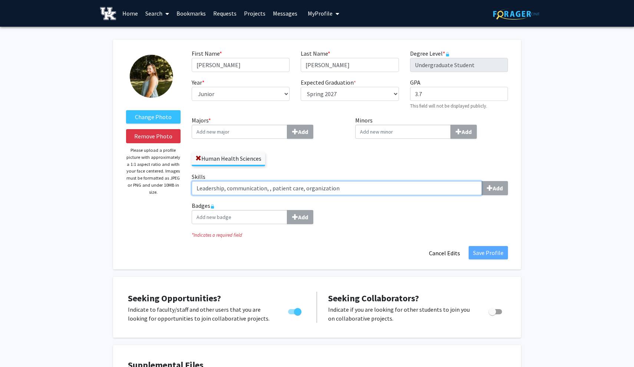
click at [271, 190] on input "Leadership, communication, , patient care, organization" at bounding box center [337, 188] width 290 height 14
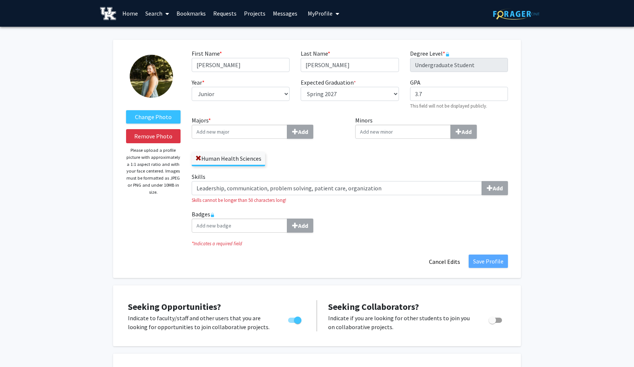
click at [369, 224] on div "Add" at bounding box center [350, 225] width 316 height 14
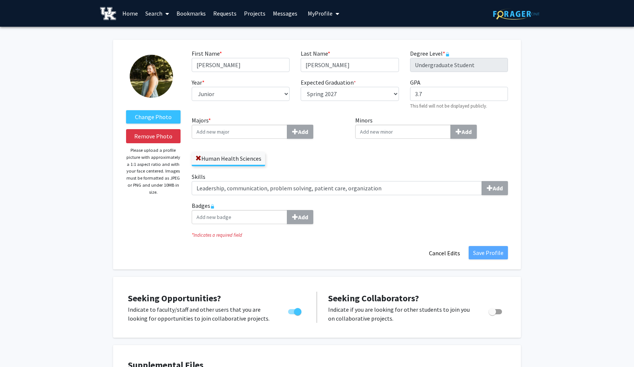
click at [365, 241] on fg-title-edit "First Name * required Madeline Last Name * required Warren Degree Level * requi…" at bounding box center [350, 154] width 316 height 211
click at [501, 208] on label "Badges Add" at bounding box center [350, 212] width 316 height 23
click at [162, 127] on div "Change Photo Remove Photo Please upload a profile picture with approximately a …" at bounding box center [154, 154] width 66 height 211
click at [162, 128] on div "Change Photo Remove Photo Please upload a profile picture with approximately a …" at bounding box center [154, 154] width 66 height 211
click at [163, 133] on button "Remove Photo" at bounding box center [153, 136] width 55 height 14
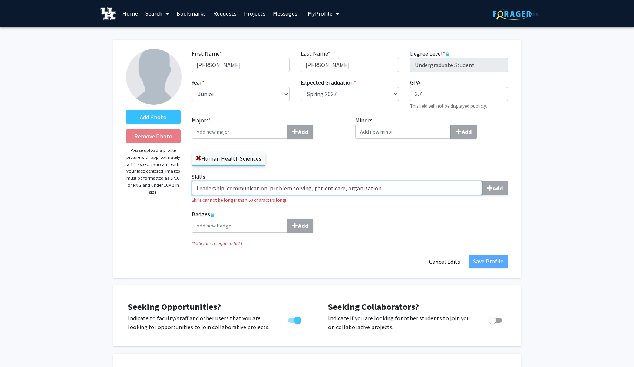
drag, startPoint x: 382, startPoint y: 196, endPoint x: 185, endPoint y: 191, distance: 196.9
click at [185, 191] on form "Add Photo Remove Photo Please upload a profile picture with approximately a 1:1…" at bounding box center [317, 158] width 393 height 219
click at [380, 187] on input "Leadership, communication, problem solving, patient care, organization" at bounding box center [337, 188] width 290 height 14
drag, startPoint x: 309, startPoint y: 190, endPoint x: 265, endPoint y: 190, distance: 43.8
click at [265, 190] on input "Leadership, communication, problem solving, patient care, organization" at bounding box center [337, 188] width 290 height 14
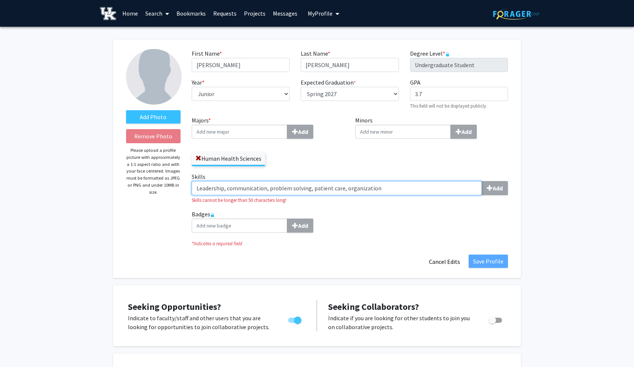
click at [265, 190] on input "Leadership, communication, problem solving, patient care, organization" at bounding box center [337, 188] width 290 height 14
drag, startPoint x: 377, startPoint y: 191, endPoint x: 340, endPoint y: 191, distance: 37.1
click at [340, 191] on input "Leadership, communication, problem solving, patient care, organization" at bounding box center [337, 188] width 290 height 14
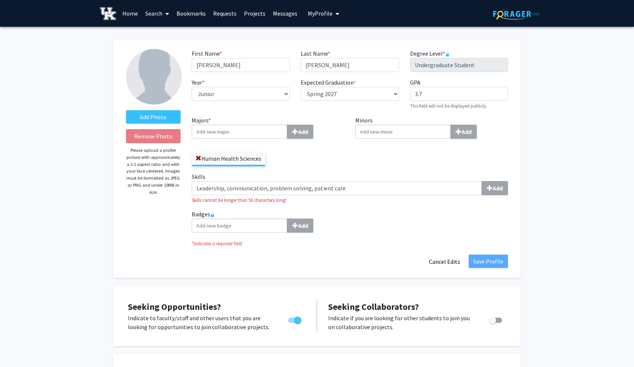
click at [355, 226] on div "Badges Add" at bounding box center [349, 223] width 327 height 29
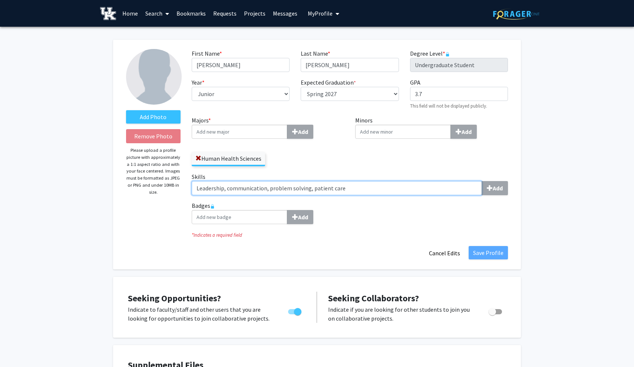
click at [418, 188] on input "Leadership, communication, problem solving, patient care" at bounding box center [337, 188] width 290 height 14
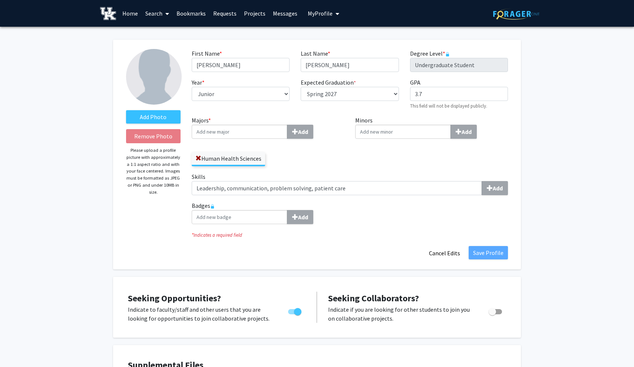
click at [396, 198] on div "Skills Leadership, communication, problem solving, patient care Add" at bounding box center [349, 186] width 327 height 29
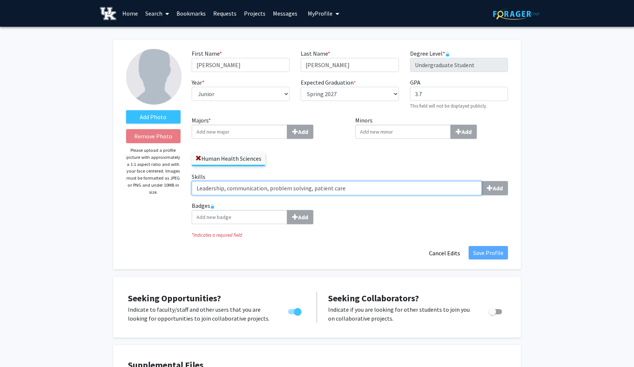
click at [376, 186] on input "Leadership, communication, problem solving, patient care" at bounding box center [337, 188] width 290 height 14
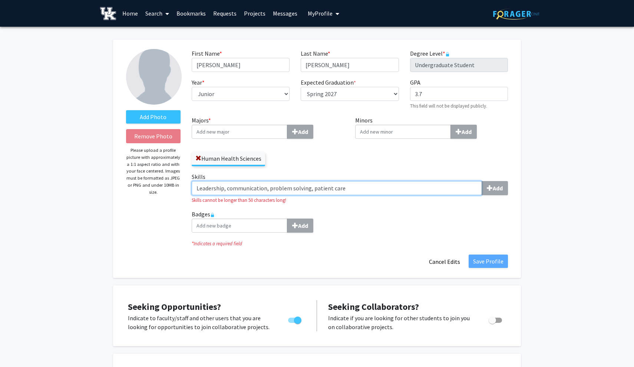
click at [364, 186] on input "Leadership, communication, problem solving, patient care" at bounding box center [337, 188] width 290 height 14
click at [307, 191] on input "Leadership, communication, problem solving, patient care" at bounding box center [337, 188] width 290 height 14
drag, startPoint x: 353, startPoint y: 190, endPoint x: 308, endPoint y: 190, distance: 44.1
click at [308, 190] on input "Leadership, communication, problem solving, patient care" at bounding box center [337, 188] width 290 height 14
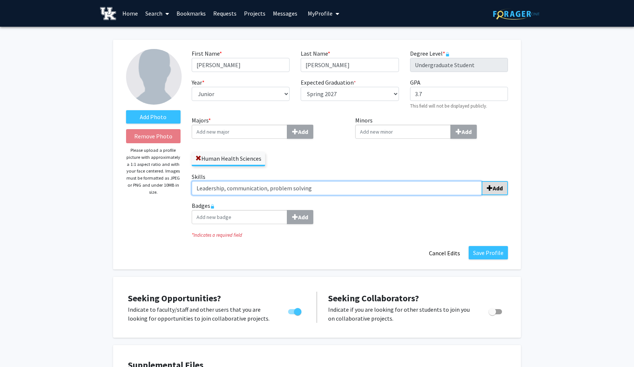
type input "Leadership, communication, problem solving"
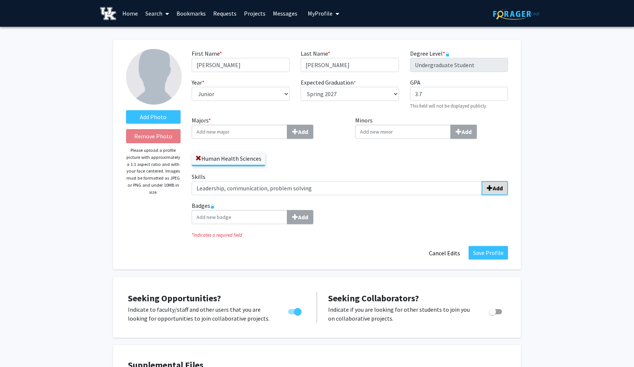
click at [498, 189] on b "Add" at bounding box center [498, 187] width 10 height 7
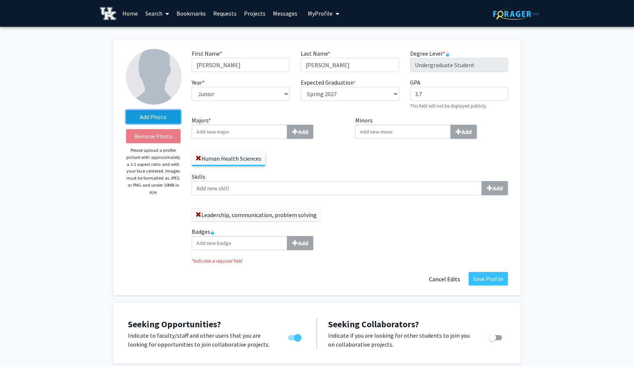
click at [158, 118] on label "Add Photo" at bounding box center [153, 116] width 55 height 13
click at [0, 0] on input "Add Photo" at bounding box center [0, 0] width 0 height 0
click at [151, 119] on label "Add Photo" at bounding box center [153, 116] width 55 height 13
click at [0, 0] on input "Add Photo" at bounding box center [0, 0] width 0 height 0
click at [152, 87] on img at bounding box center [154, 77] width 56 height 56
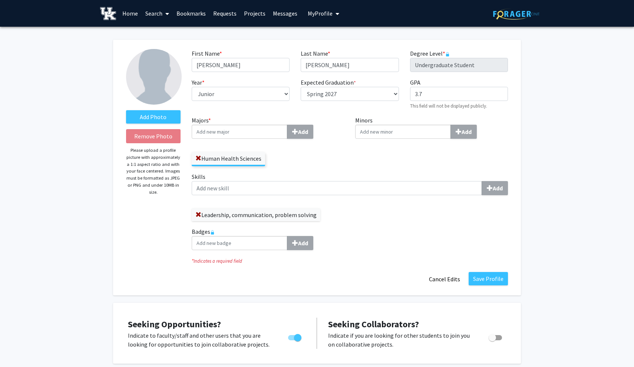
click at [490, 281] on button "Save Profile" at bounding box center [488, 278] width 39 height 13
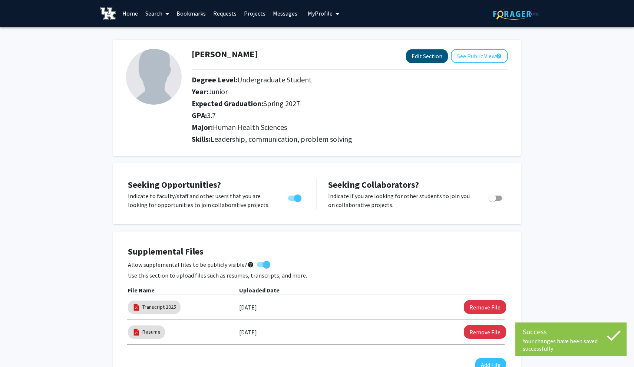
click at [430, 57] on button "Edit Section" at bounding box center [427, 56] width 42 height 14
select select "junior"
select select "37: spring_2027"
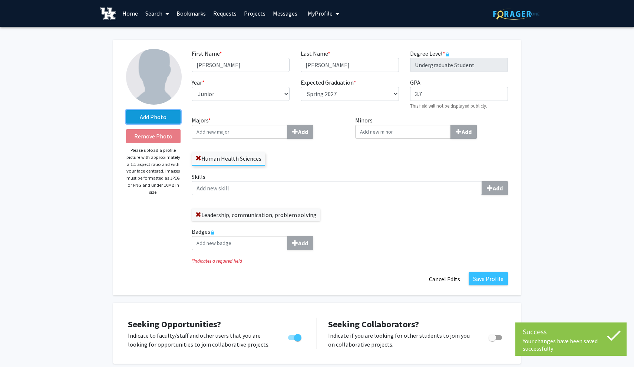
click at [149, 112] on label "Add Photo" at bounding box center [153, 116] width 55 height 13
click at [0, 0] on input "Add Photo" at bounding box center [0, 0] width 0 height 0
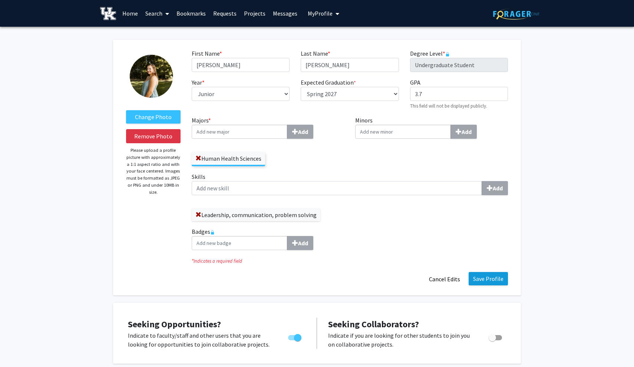
click at [501, 282] on button "Save Profile" at bounding box center [488, 278] width 39 height 13
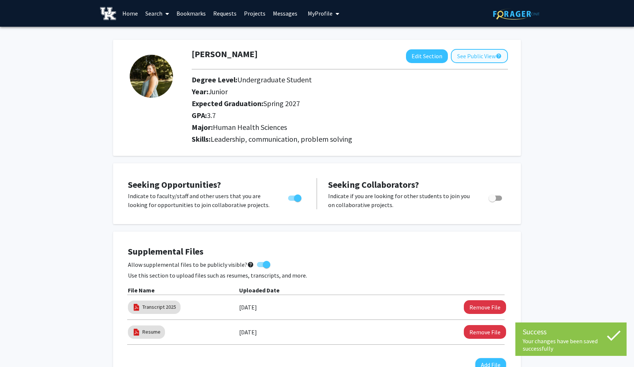
click at [476, 59] on button "See Public View help" at bounding box center [479, 56] width 57 height 14
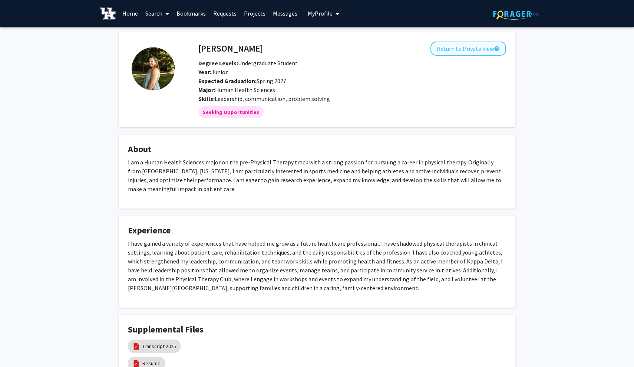
click at [488, 51] on button "Return to Private View help" at bounding box center [468, 49] width 76 height 14
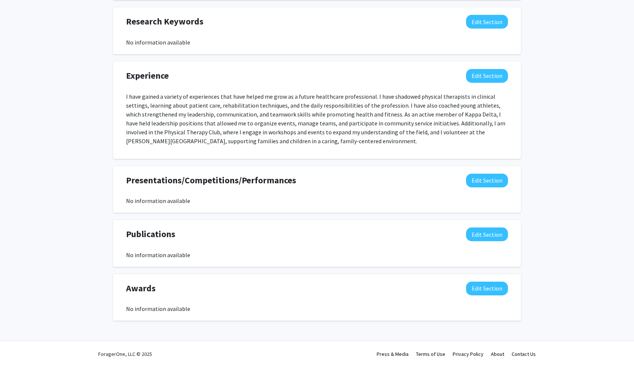
scroll to position [474, 0]
click at [491, 17] on button "Edit Section" at bounding box center [487, 22] width 42 height 14
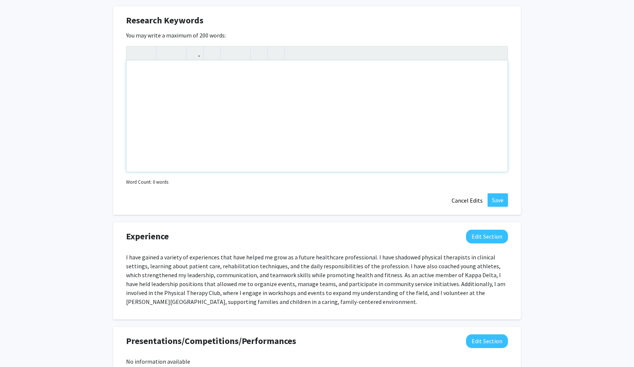
click at [227, 107] on div "Note to users with screen readers: Please deactivate our accessibility plugin f…" at bounding box center [316, 115] width 381 height 111
paste div "Note to users with screen readers: Please deactivate our accessibility plugin f…"
type textarea "<p>Physical Therapy</p><p>Sports Medicine</p><p>Pediatrics</p><p>Rehabilitation…"
click at [500, 200] on button "Save" at bounding box center [498, 199] width 20 height 13
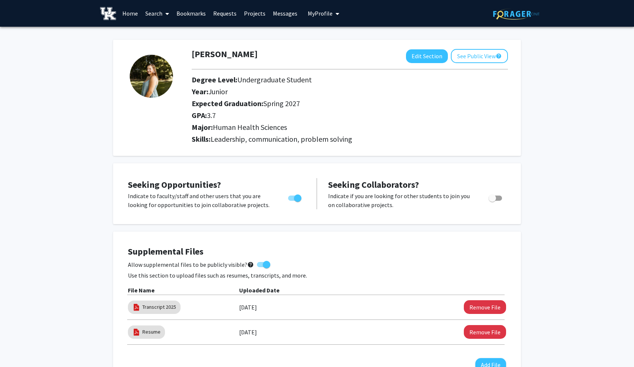
click at [478, 48] on div "Madeline Warren Edit Section See Public View help Degree Level: Undergraduate S…" at bounding box center [317, 98] width 408 height 116
click at [477, 57] on button "See Public View help" at bounding box center [479, 56] width 57 height 14
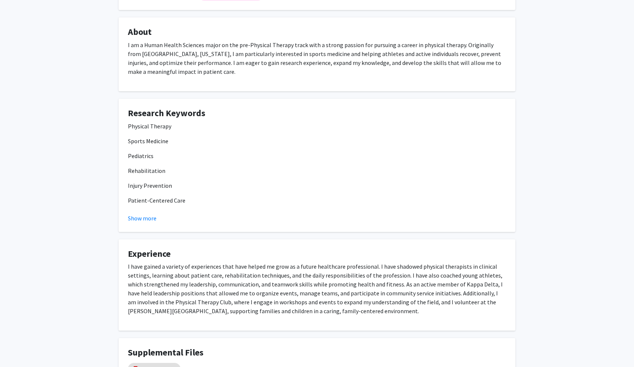
scroll to position [130, 0]
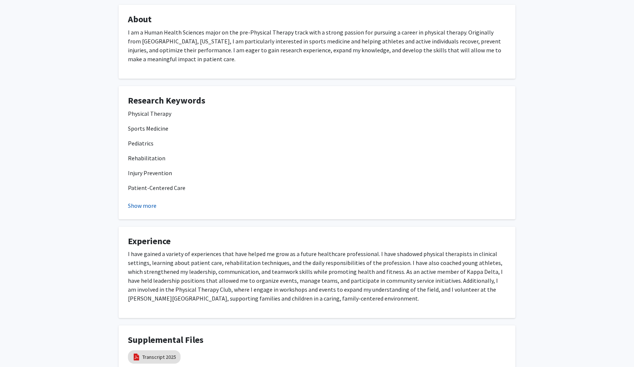
click at [152, 208] on button "Show more" at bounding box center [142, 205] width 29 height 9
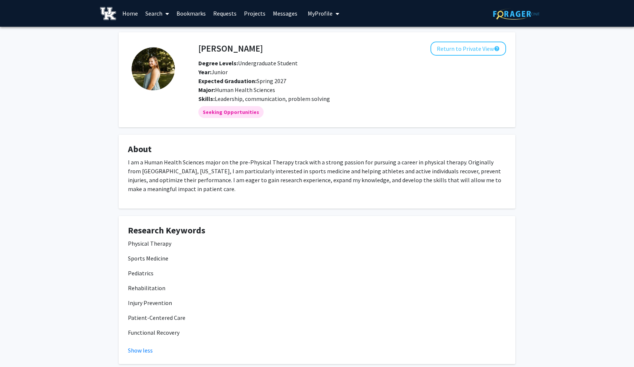
scroll to position [0, 0]
